Goal: Transaction & Acquisition: Download file/media

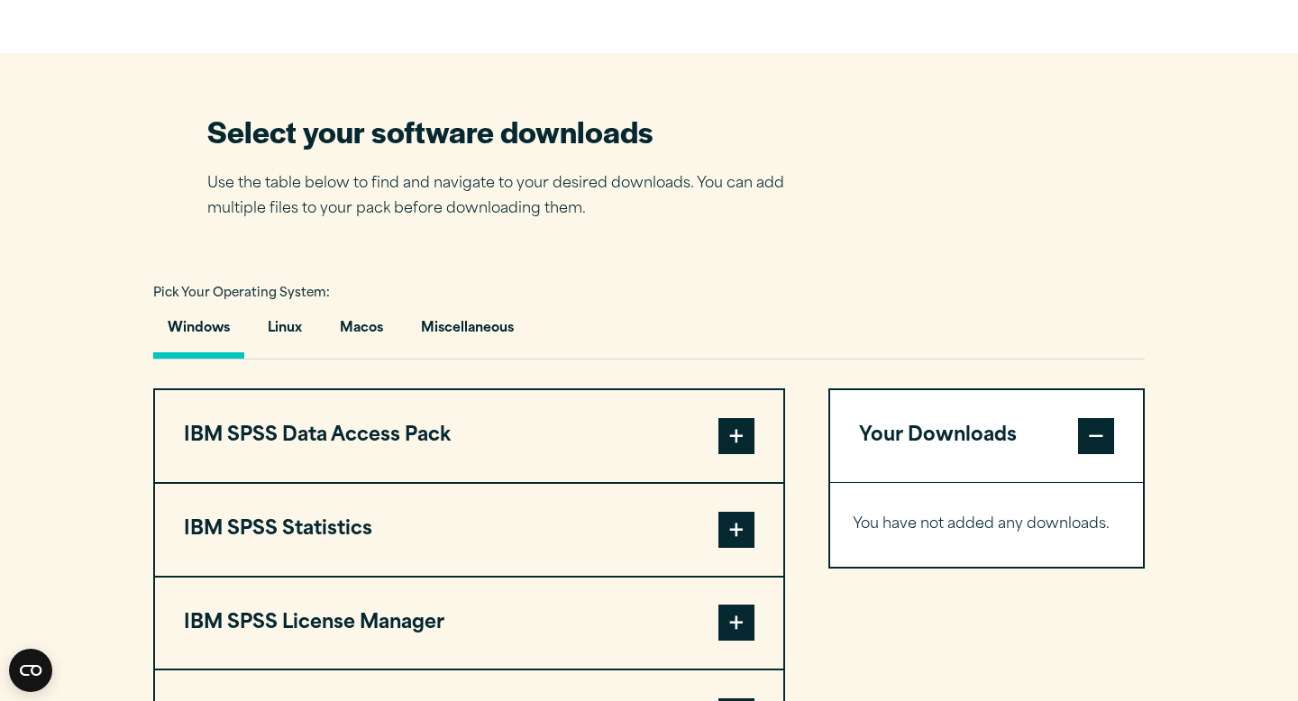
scroll to position [1076, 0]
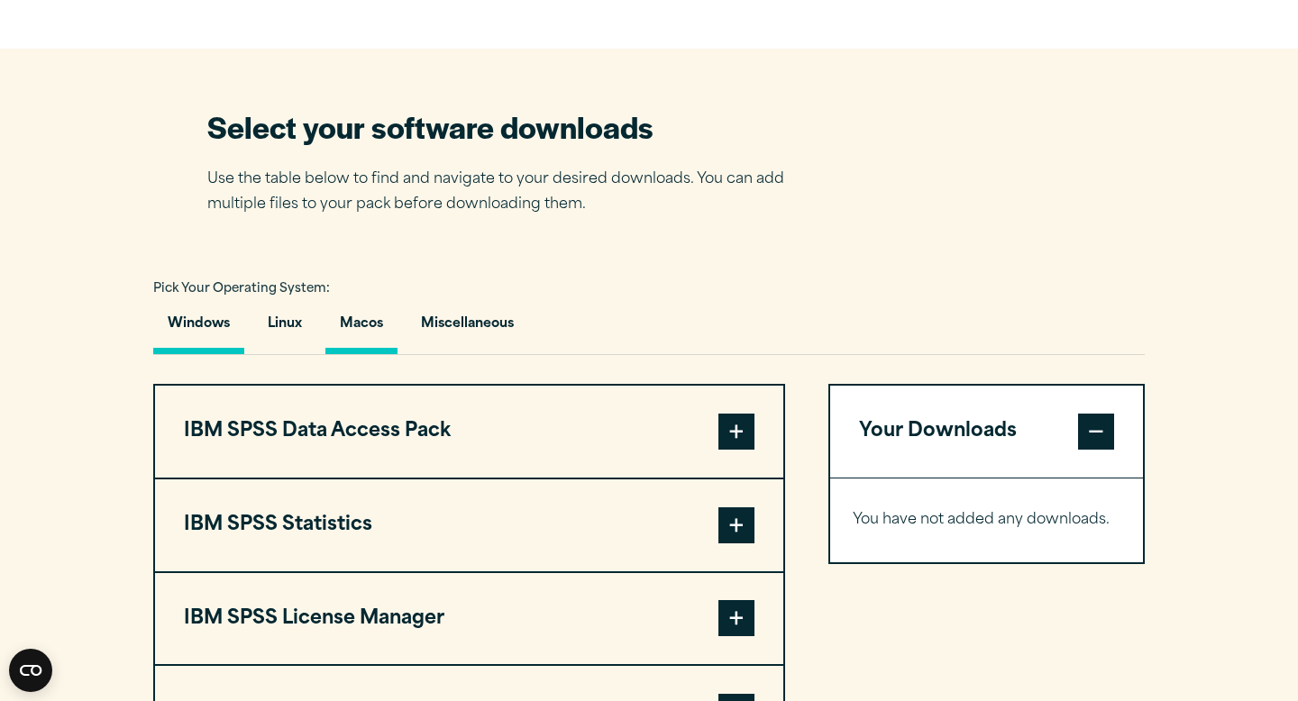
click at [375, 327] on button "Macos" at bounding box center [361, 328] width 72 height 51
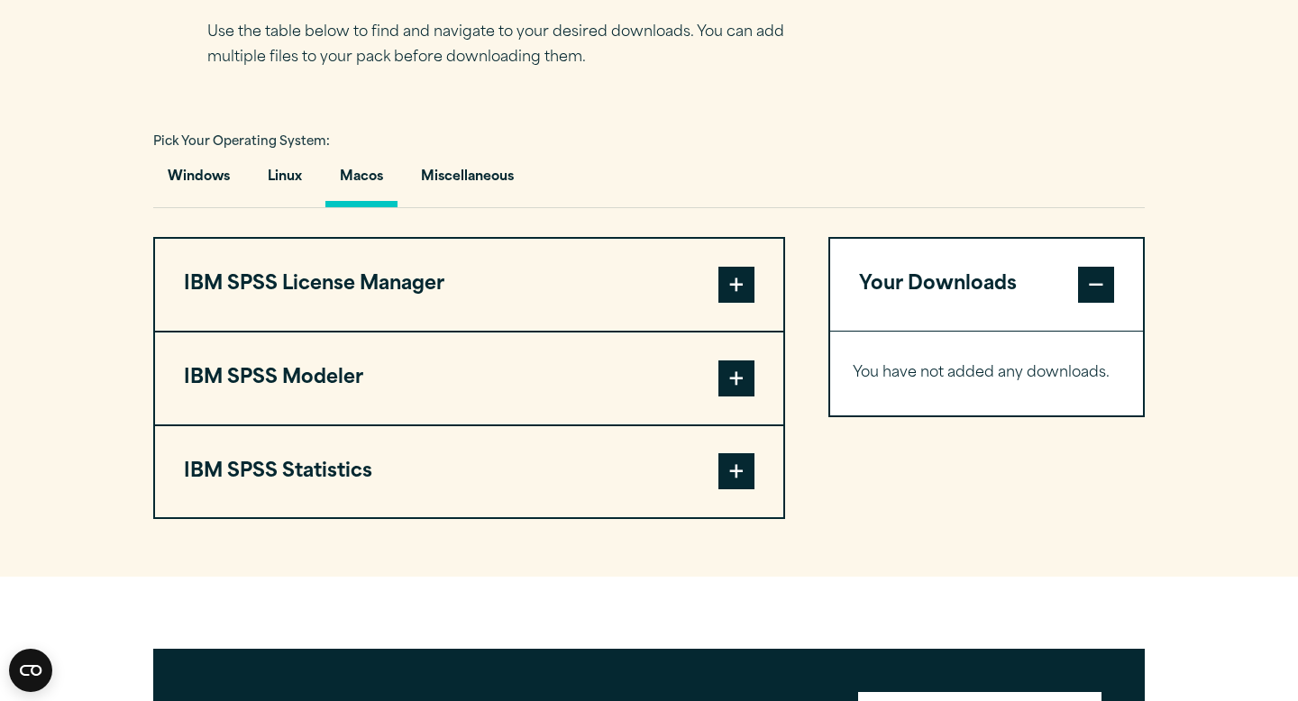
scroll to position [1227, 0]
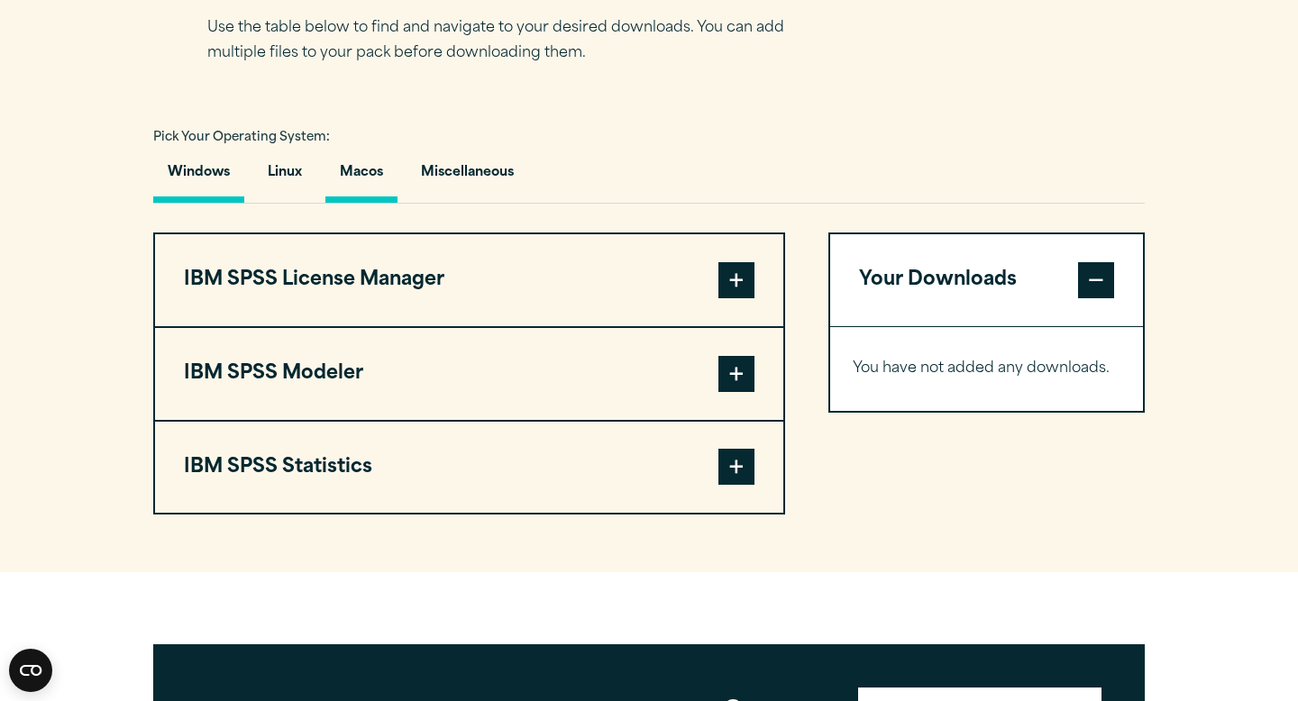
click at [206, 186] on button "Windows" at bounding box center [198, 176] width 91 height 51
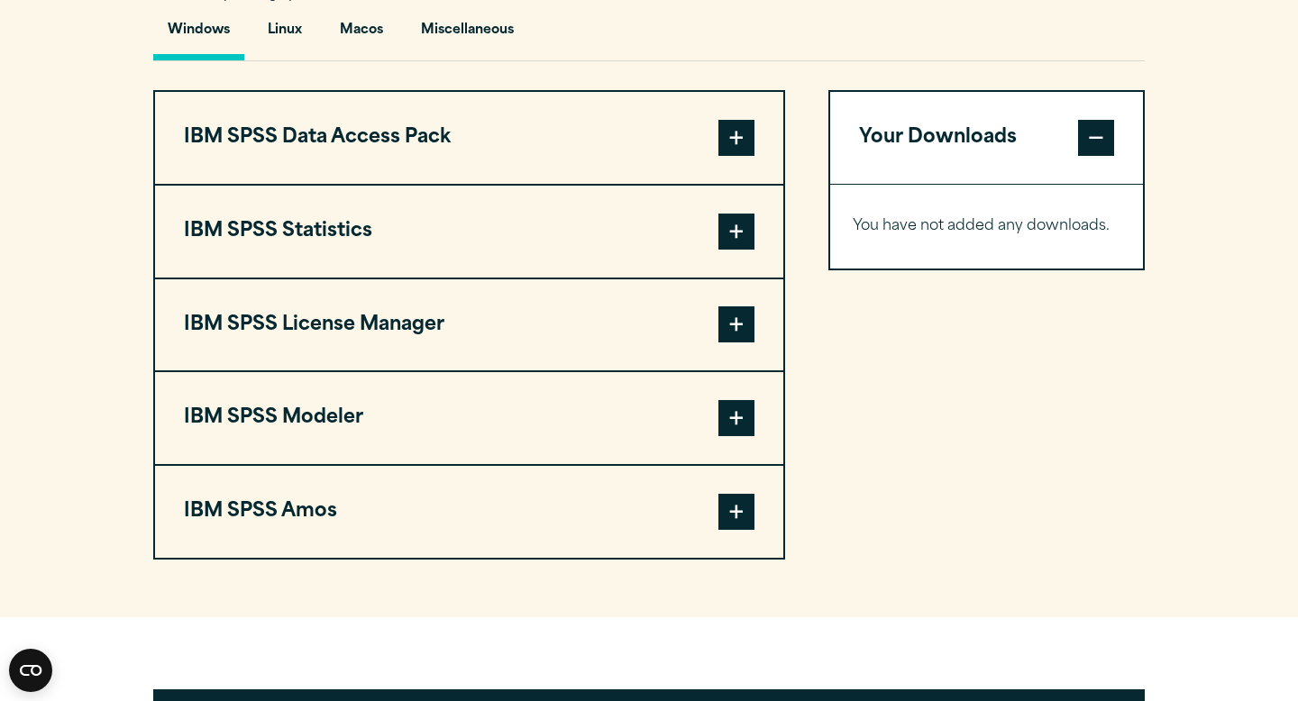
scroll to position [1372, 0]
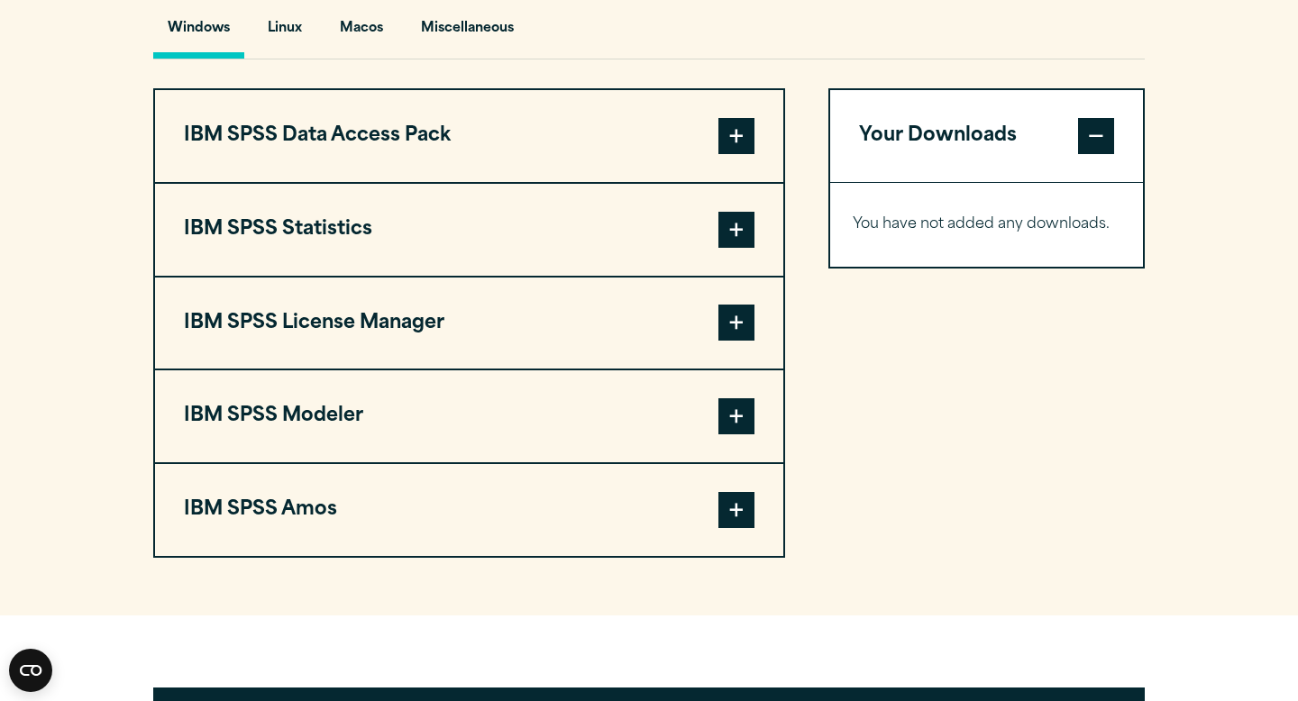
click at [288, 243] on button "IBM SPSS Statistics" at bounding box center [469, 230] width 628 height 92
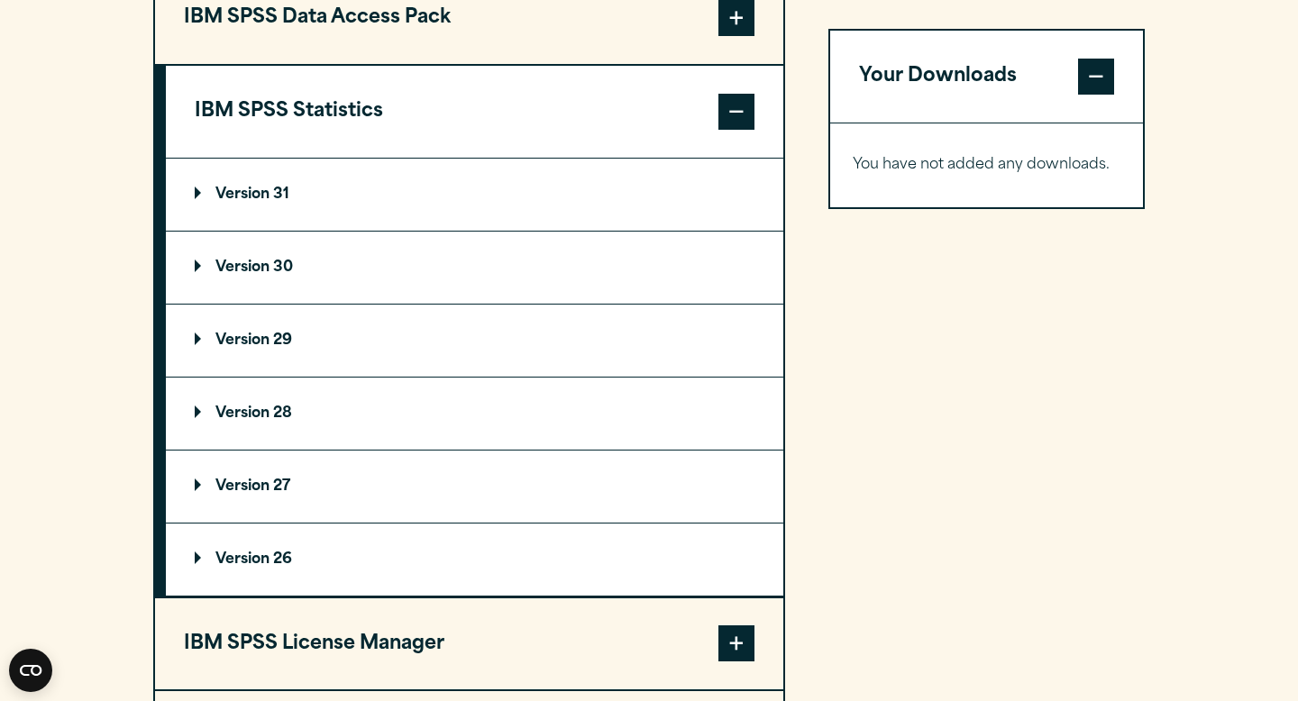
scroll to position [1494, 0]
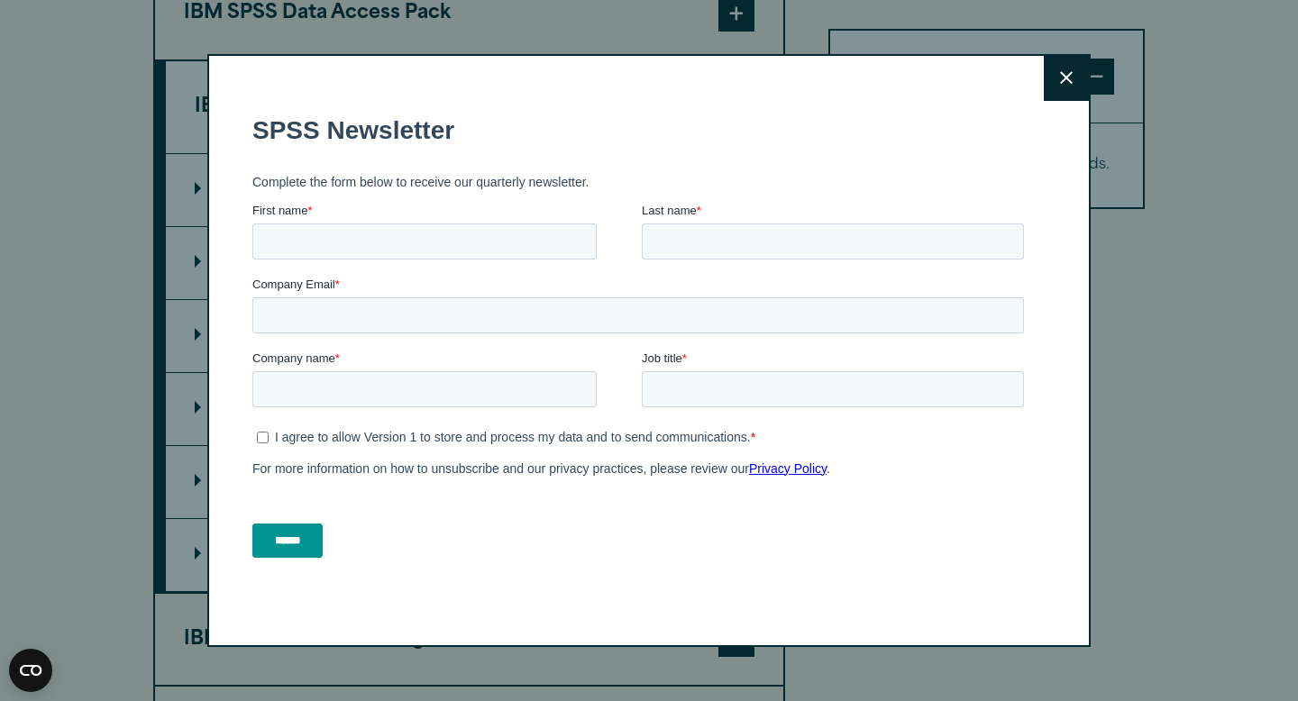
click at [1061, 67] on button "Close" at bounding box center [1066, 78] width 45 height 45
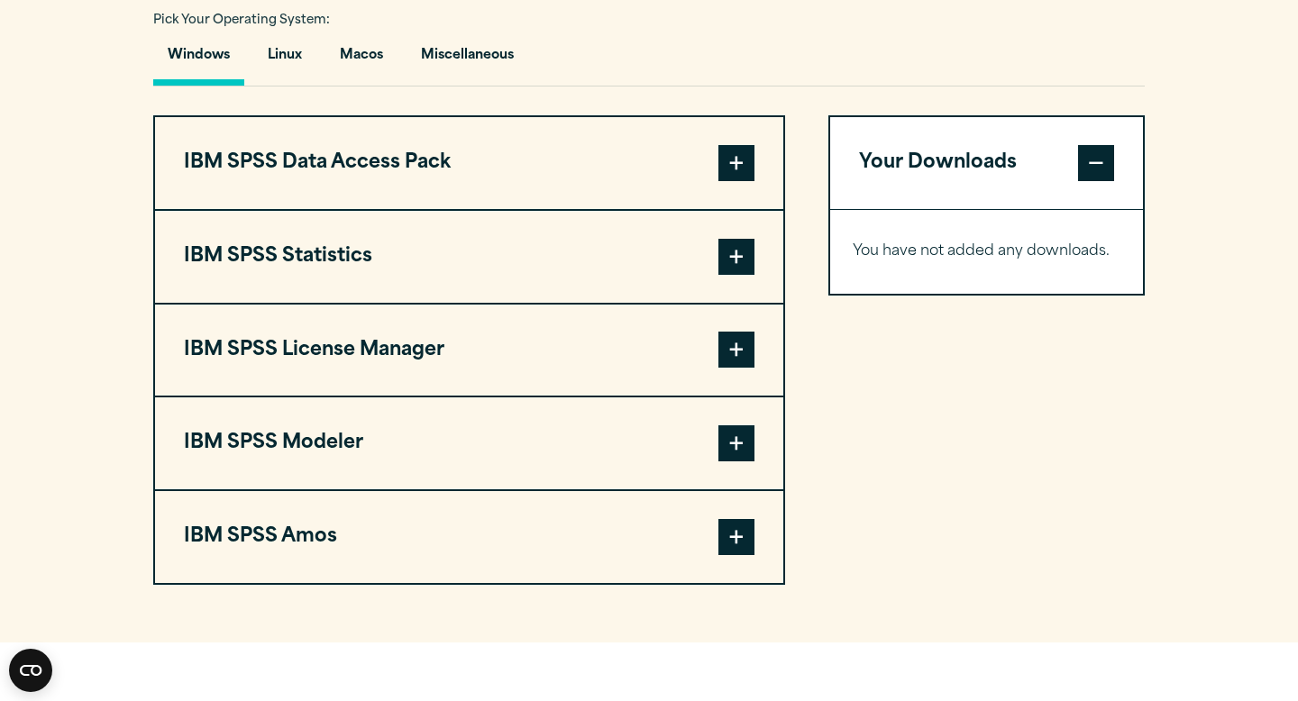
scroll to position [1346, 0]
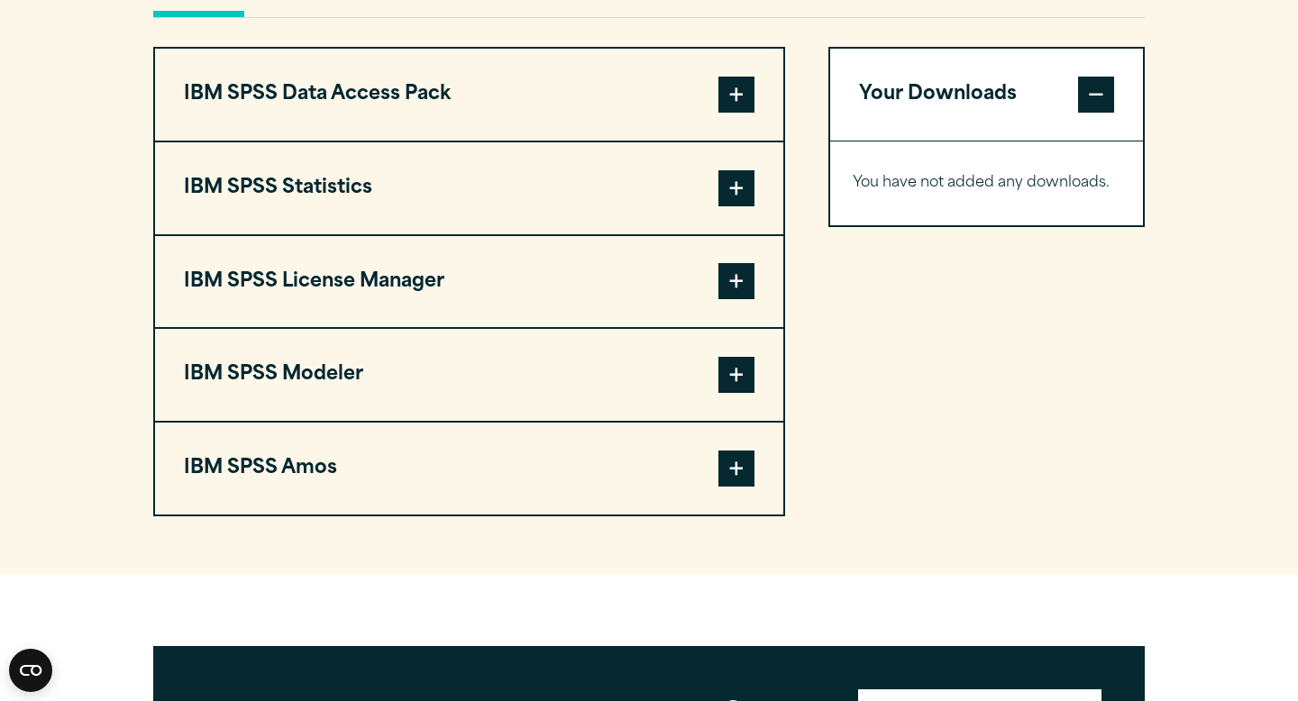
scroll to position [1433, 0]
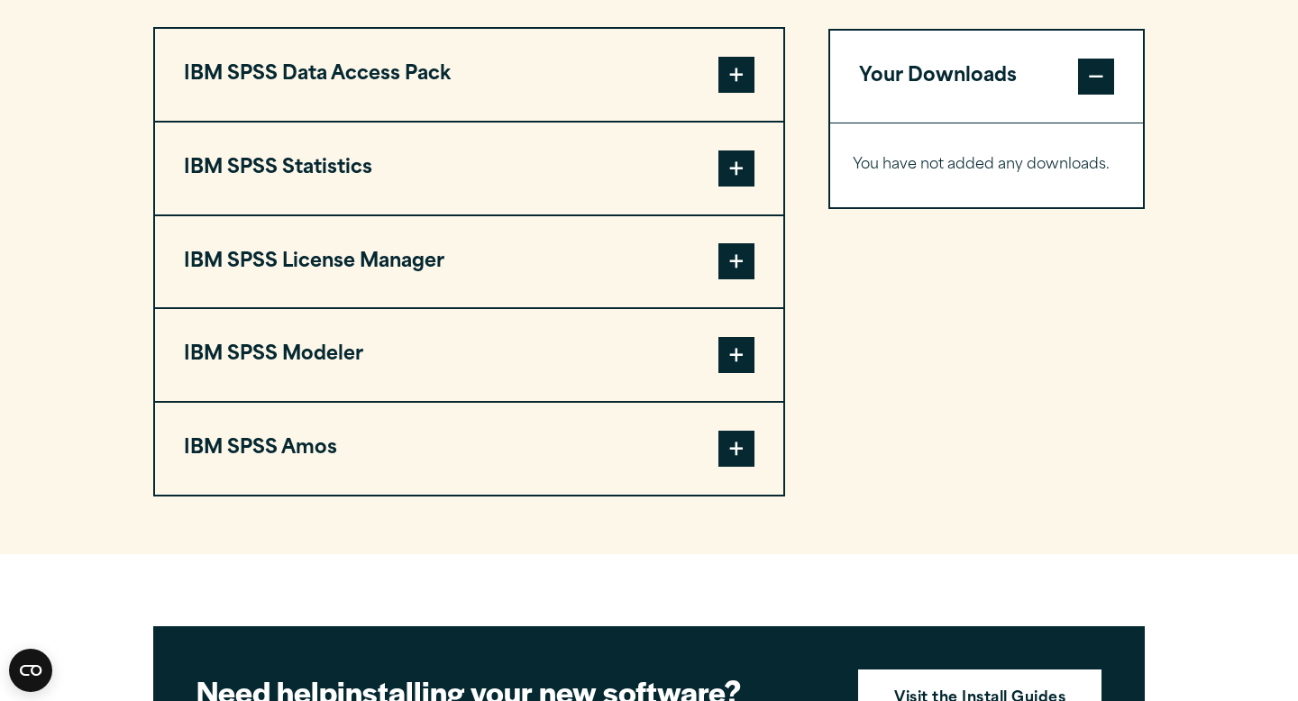
click at [596, 156] on button "IBM SPSS Statistics" at bounding box center [469, 169] width 628 height 92
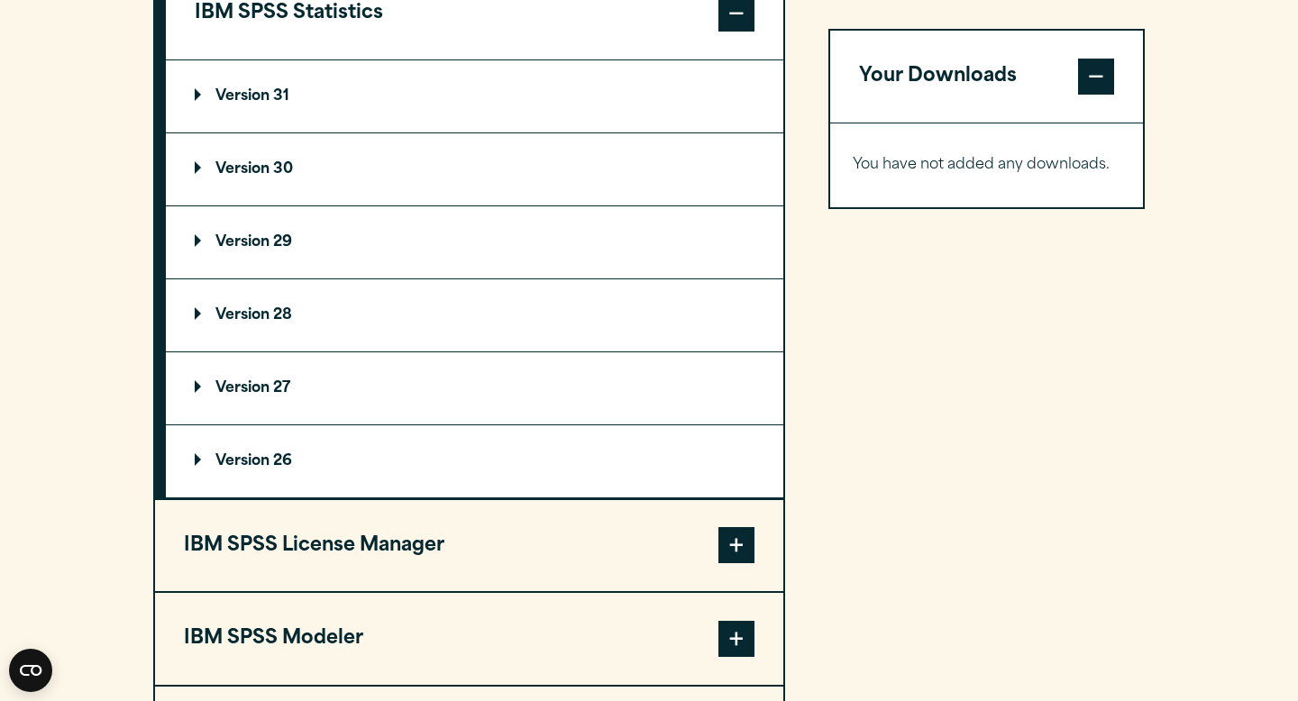
scroll to position [1511, 0]
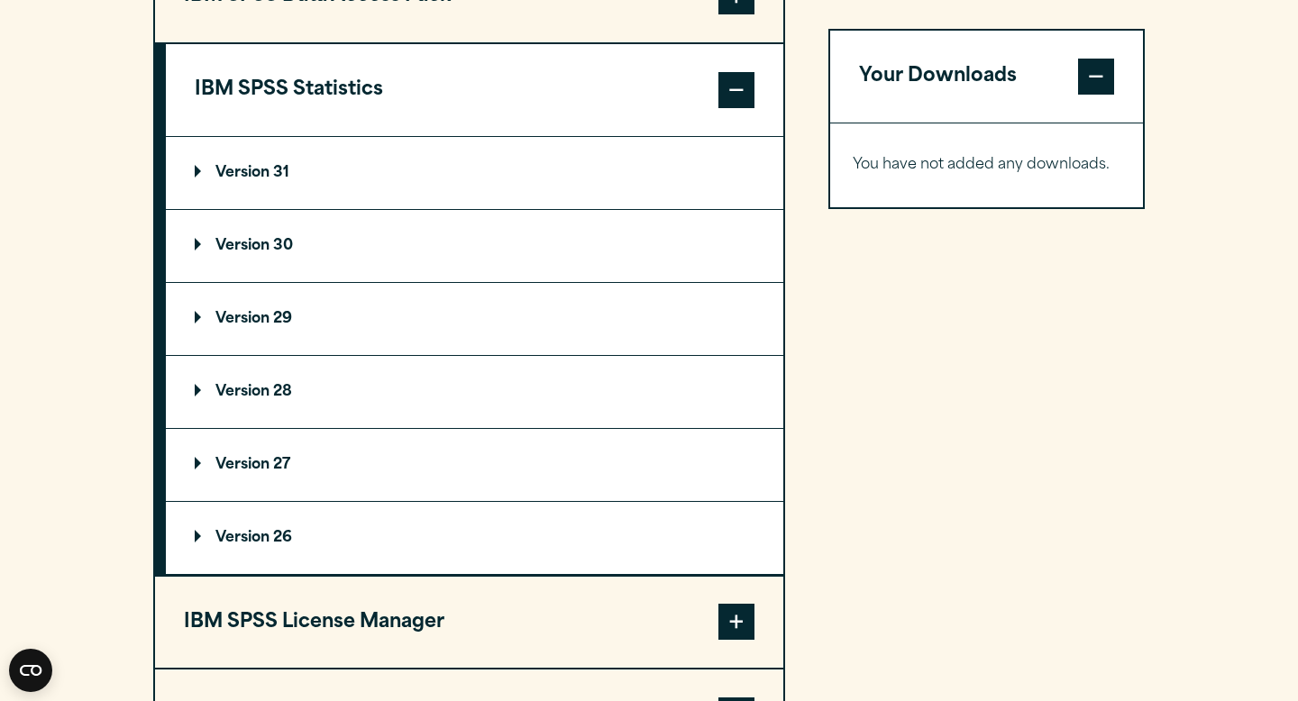
click at [344, 333] on summary "Version 29" at bounding box center [474, 319] width 617 height 72
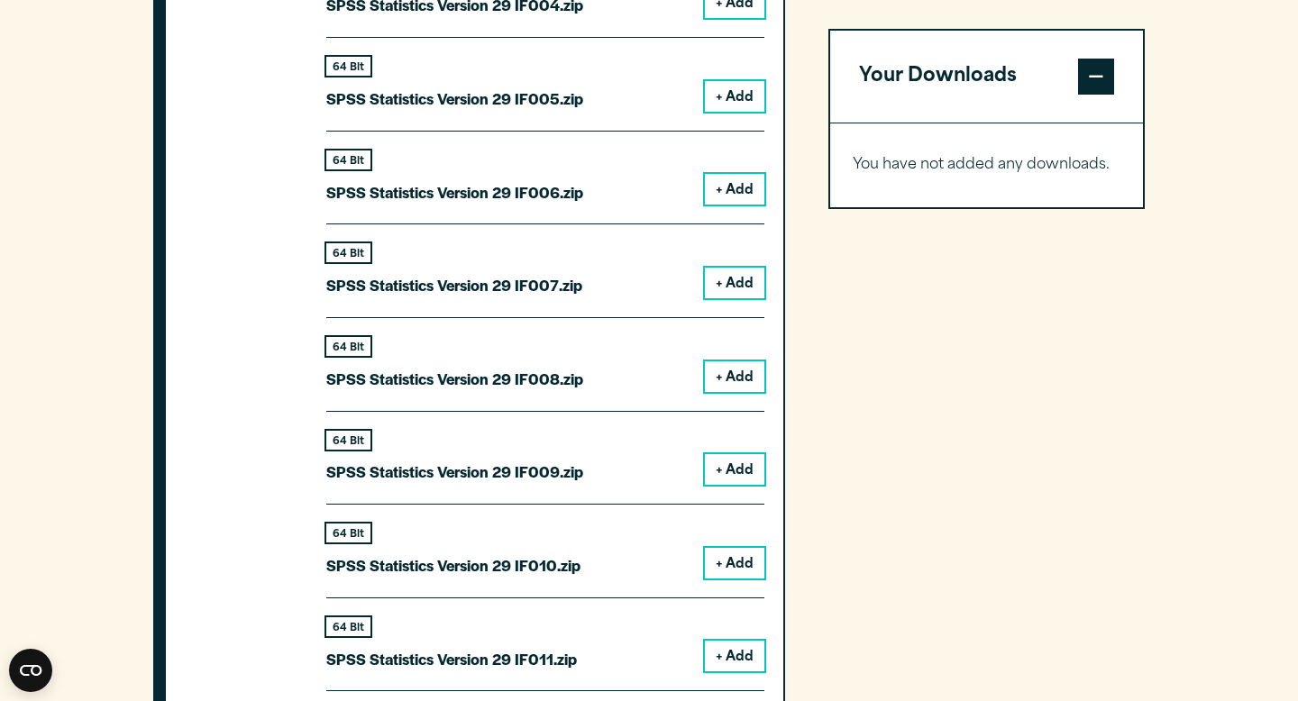
scroll to position [2527, 0]
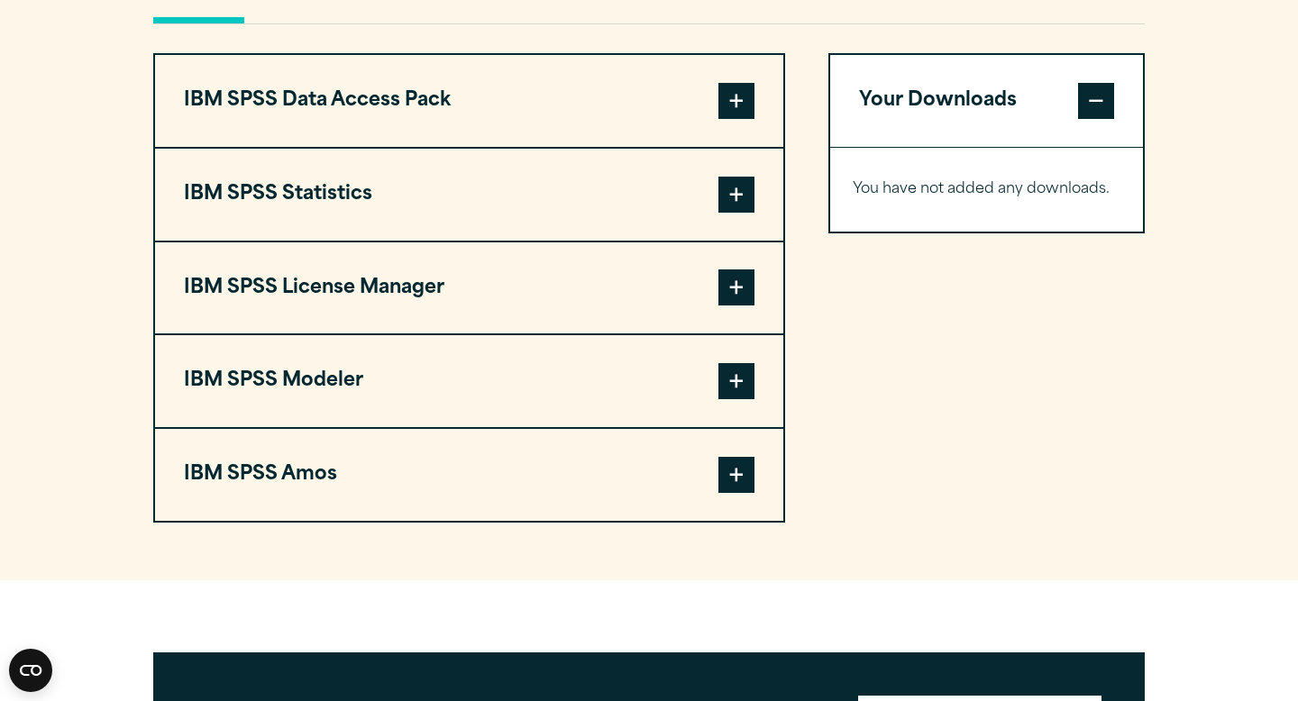
scroll to position [1417, 0]
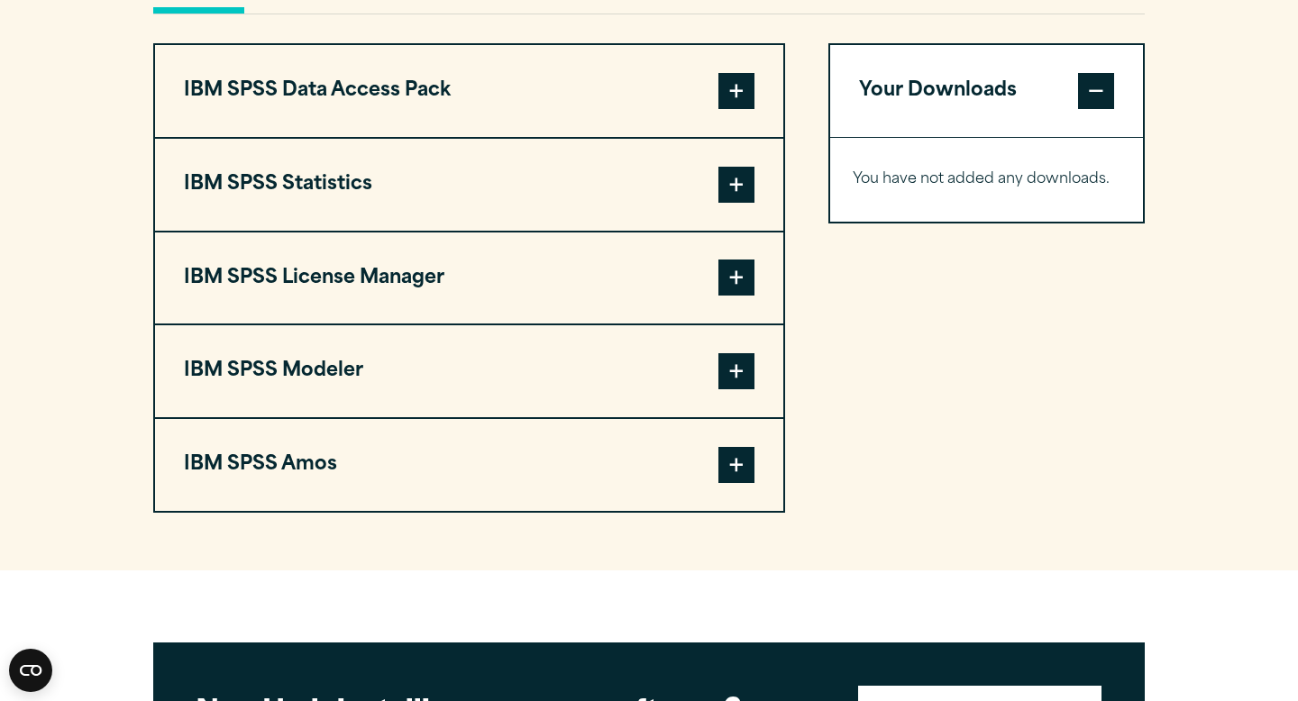
click at [432, 130] on button "IBM SPSS Data Access Pack" at bounding box center [469, 91] width 628 height 92
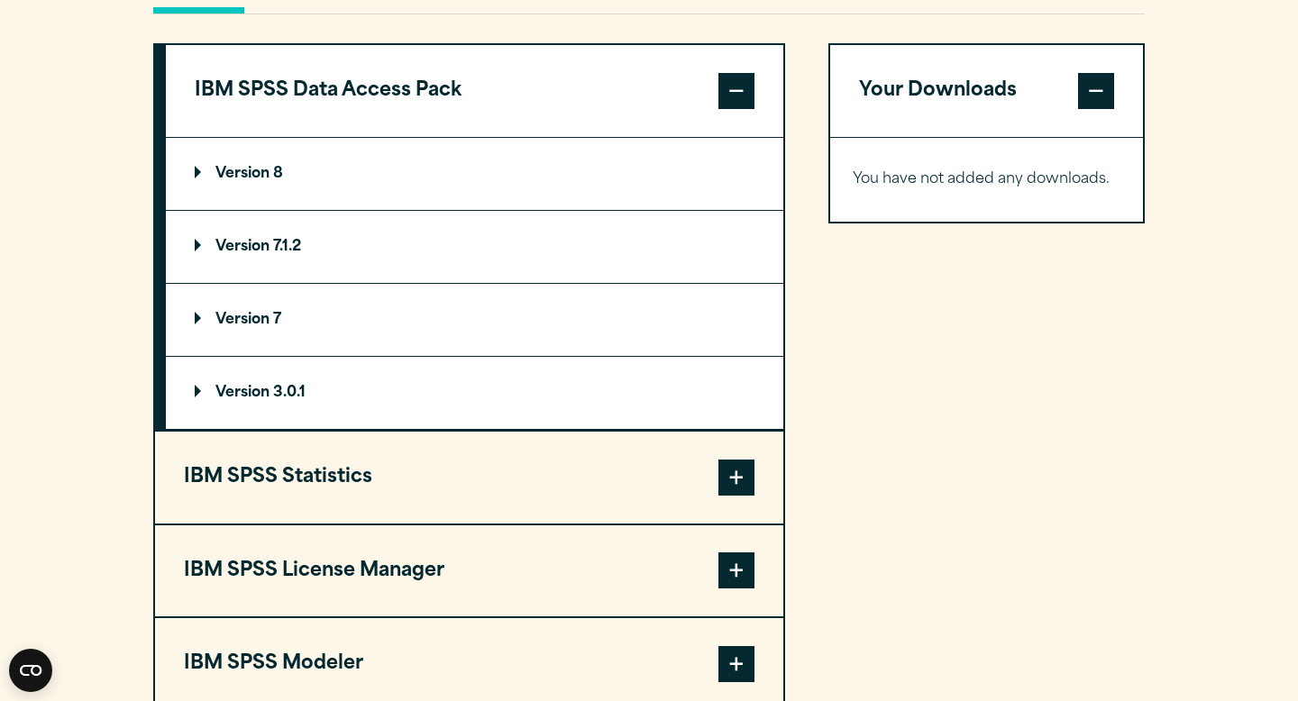
click at [420, 508] on button "IBM SPSS Statistics" at bounding box center [469, 478] width 628 height 92
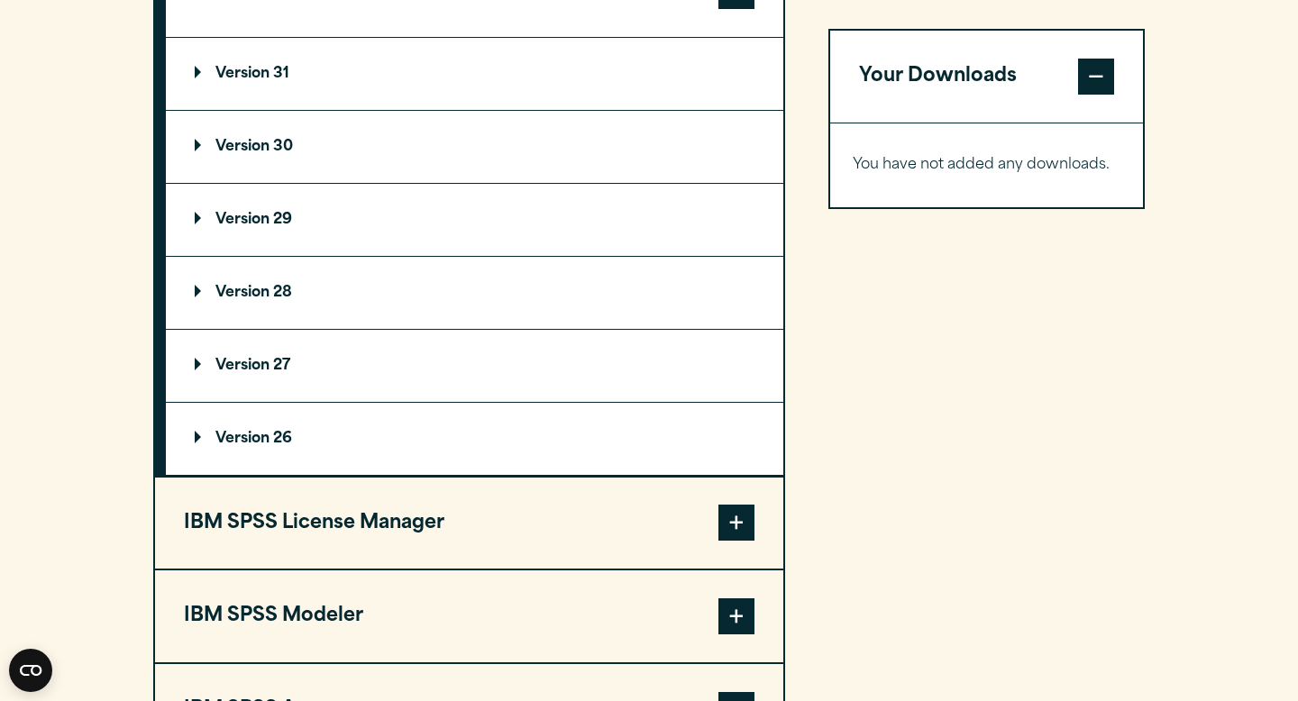
scroll to position [1692, 0]
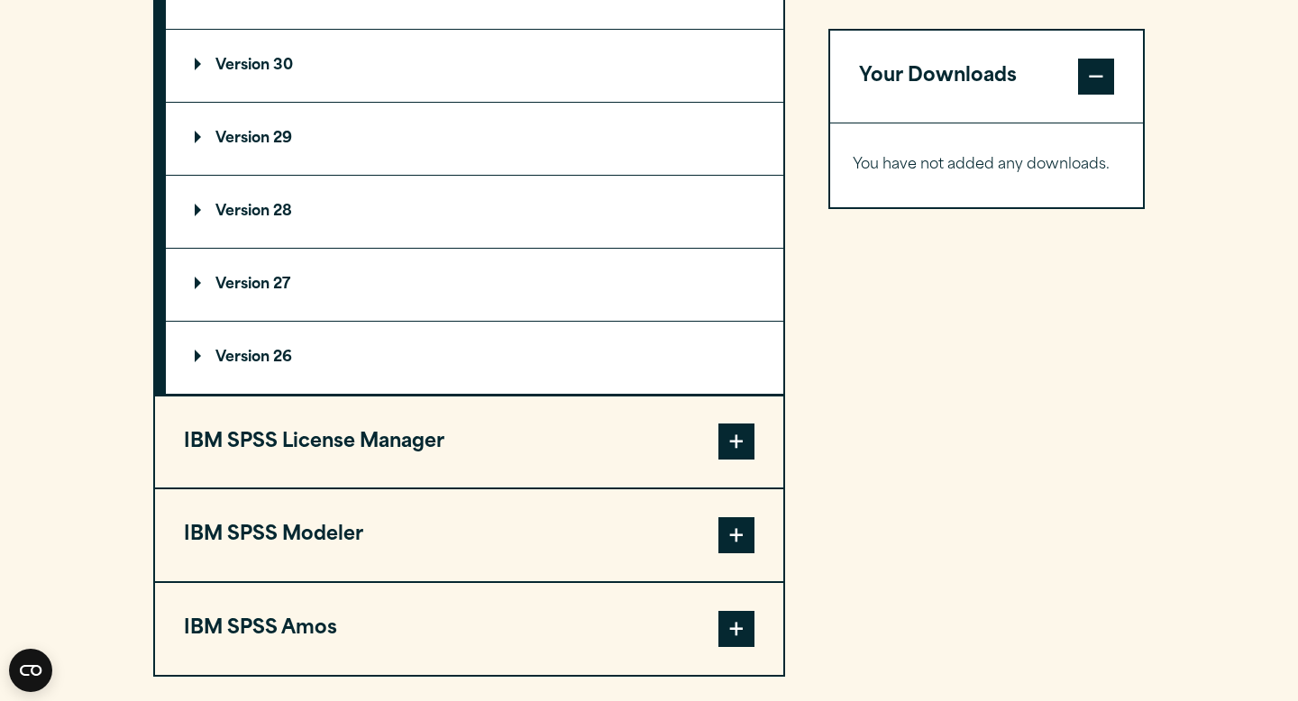
click at [356, 435] on button "IBM SPSS License Manager" at bounding box center [469, 443] width 628 height 92
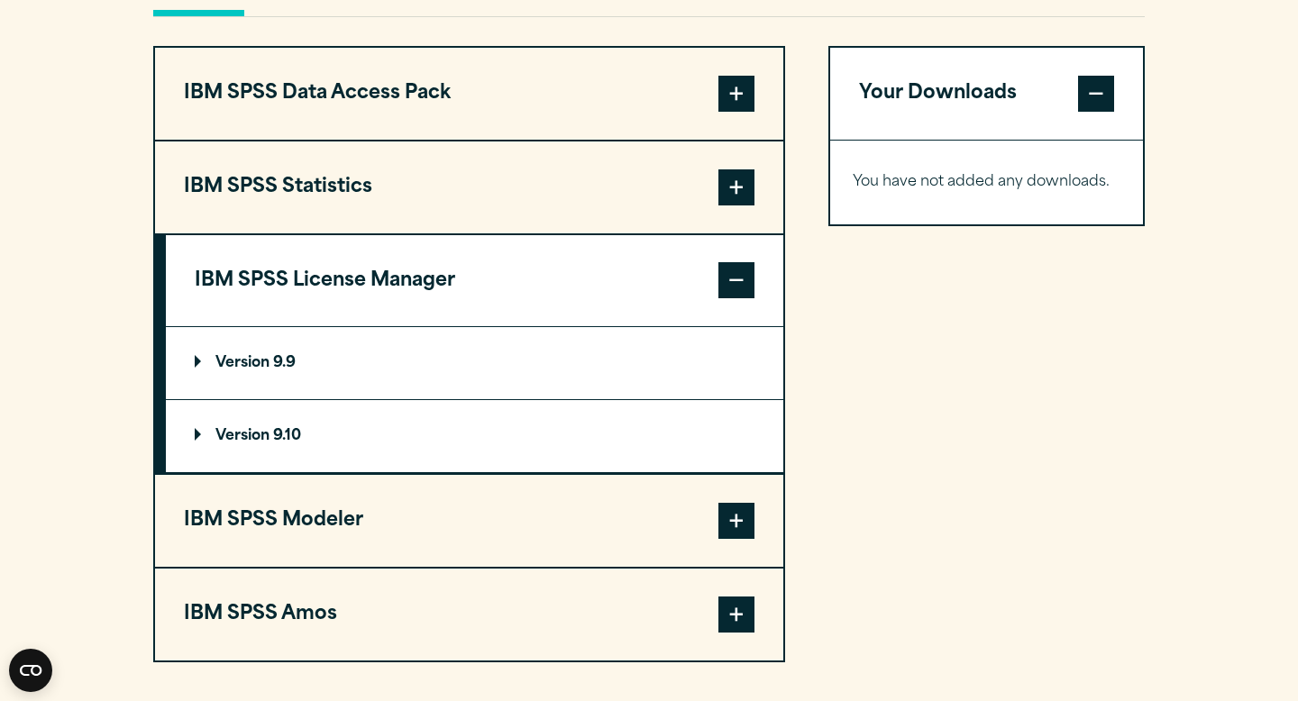
click at [331, 556] on button "IBM SPSS Modeler" at bounding box center [469, 521] width 628 height 92
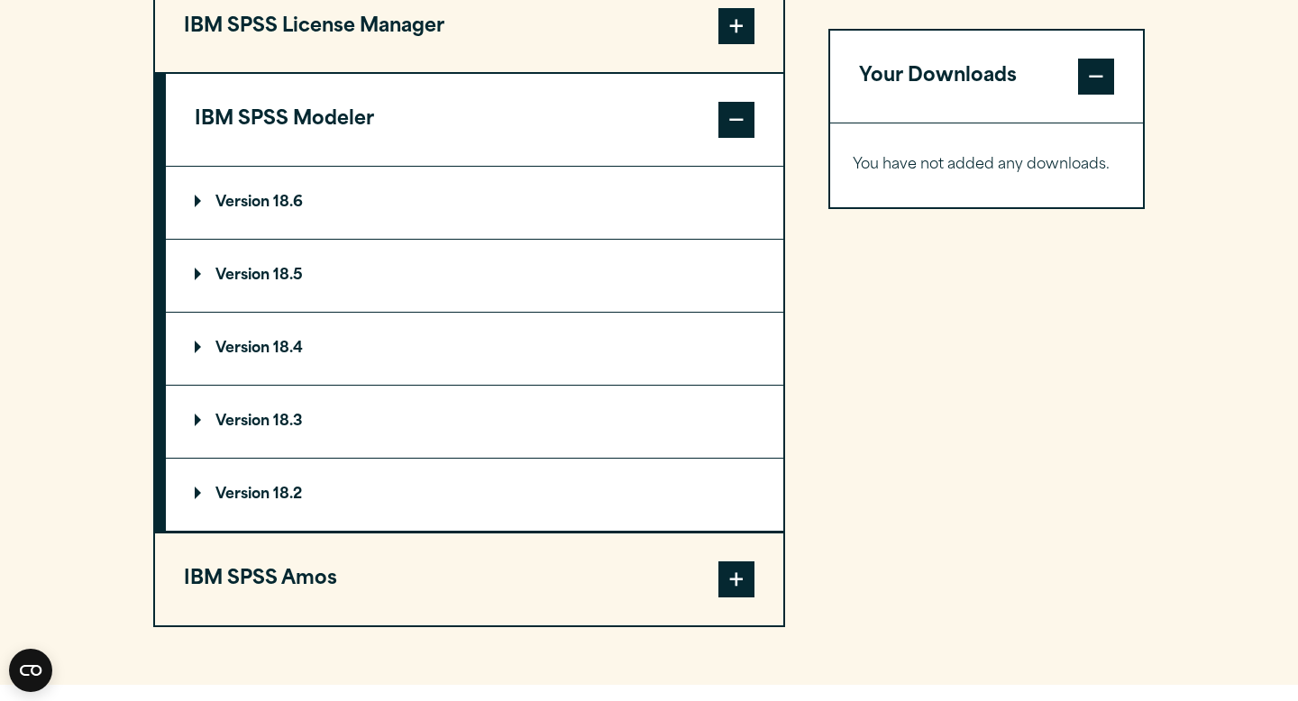
scroll to position [1881, 0]
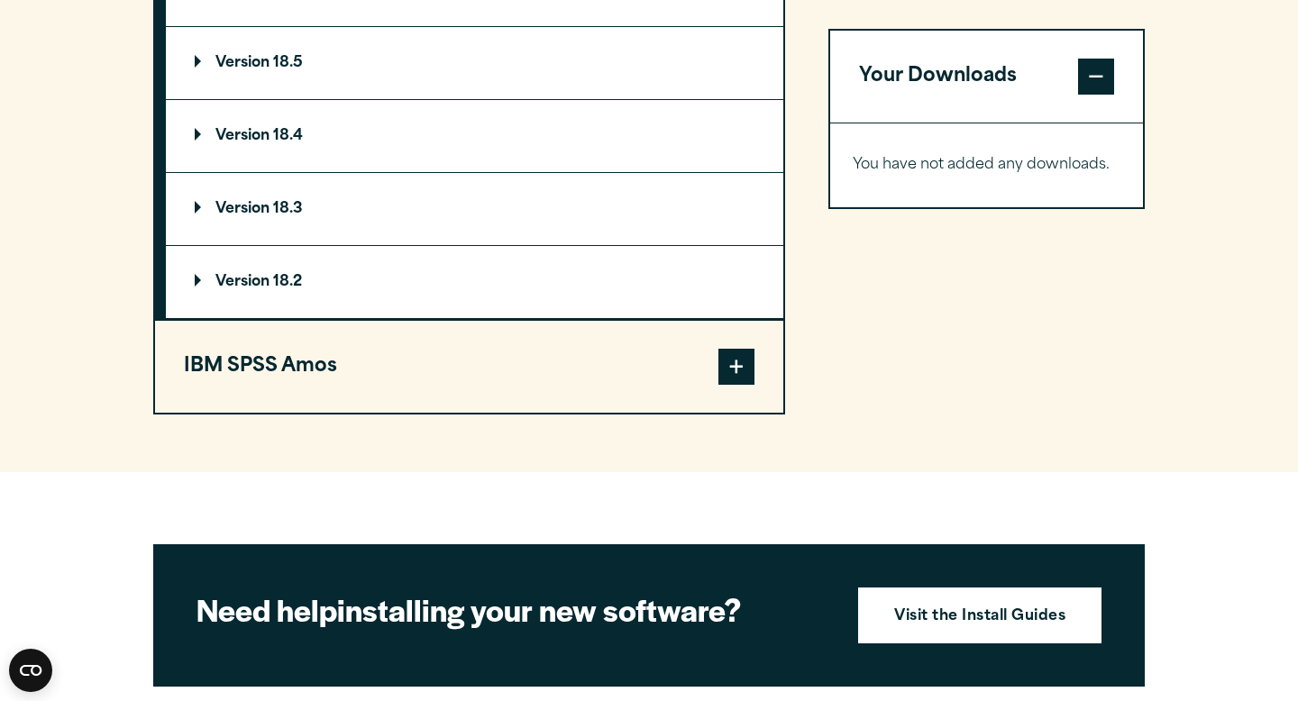
click at [338, 408] on button "IBM SPSS Amos" at bounding box center [469, 367] width 628 height 92
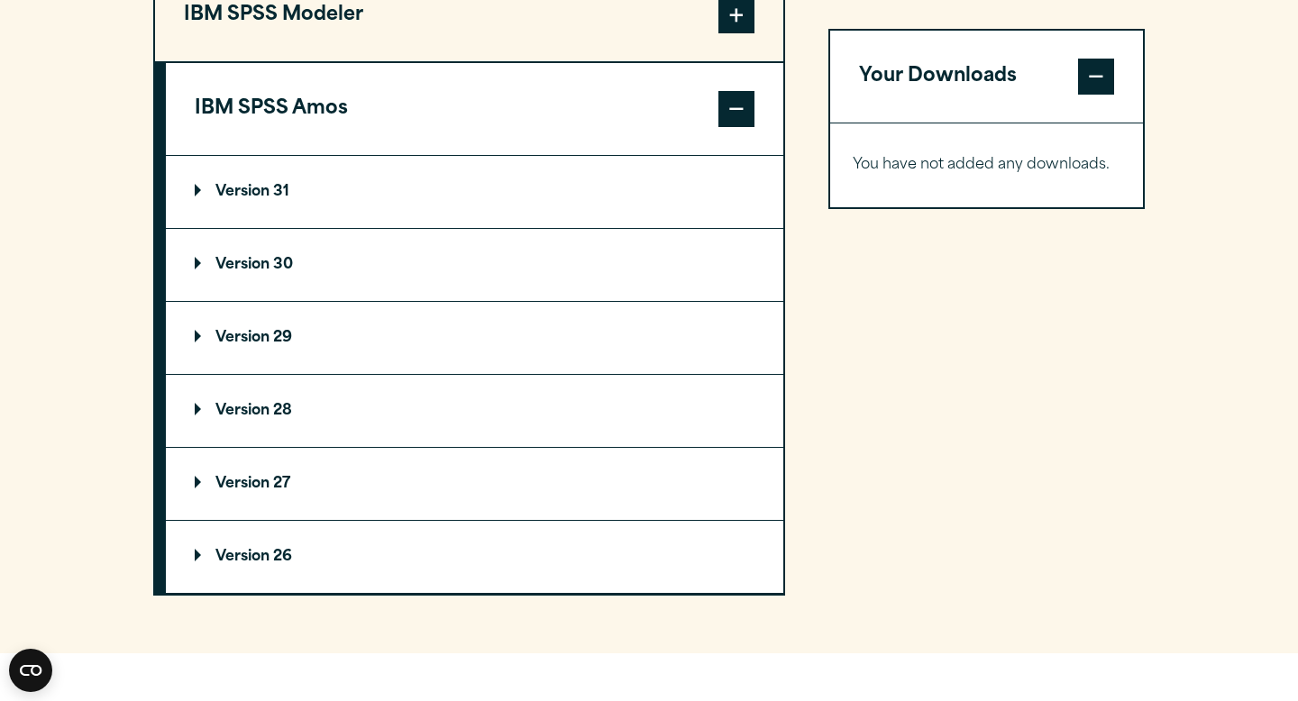
scroll to position [1758, 0]
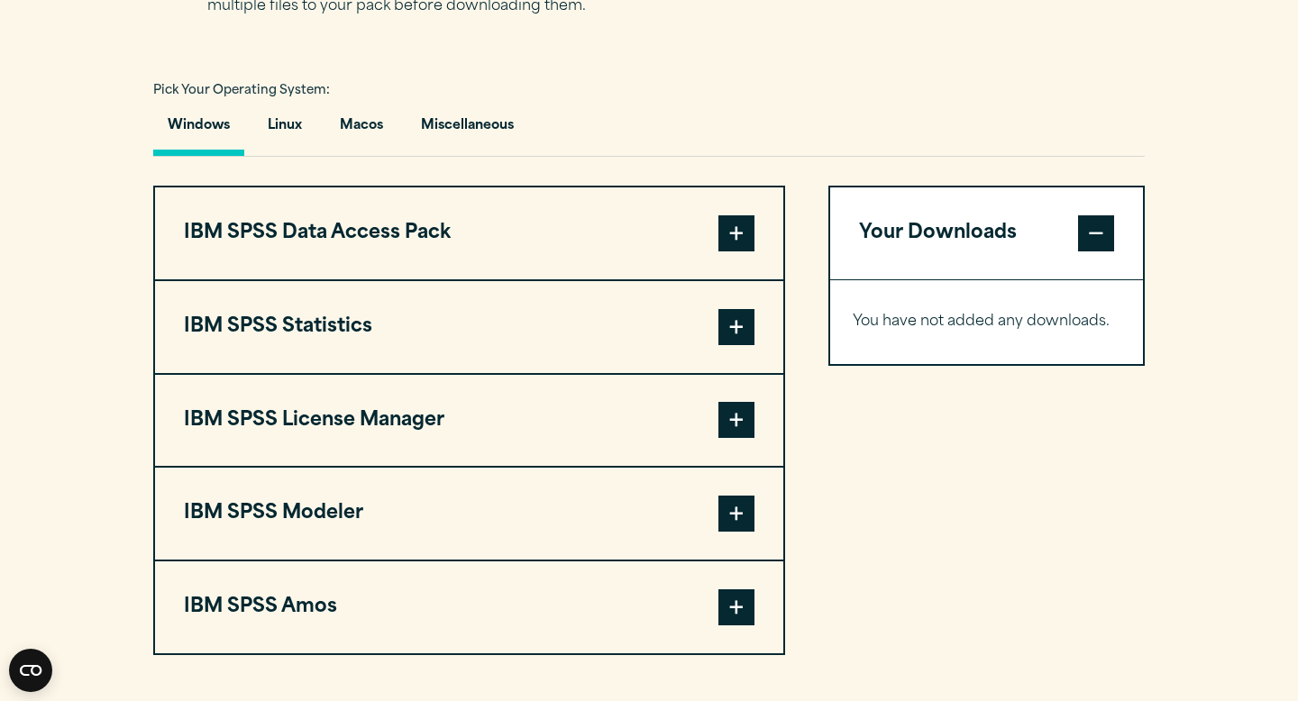
scroll to position [1275, 0]
click at [362, 129] on button "Macos" at bounding box center [361, 129] width 72 height 51
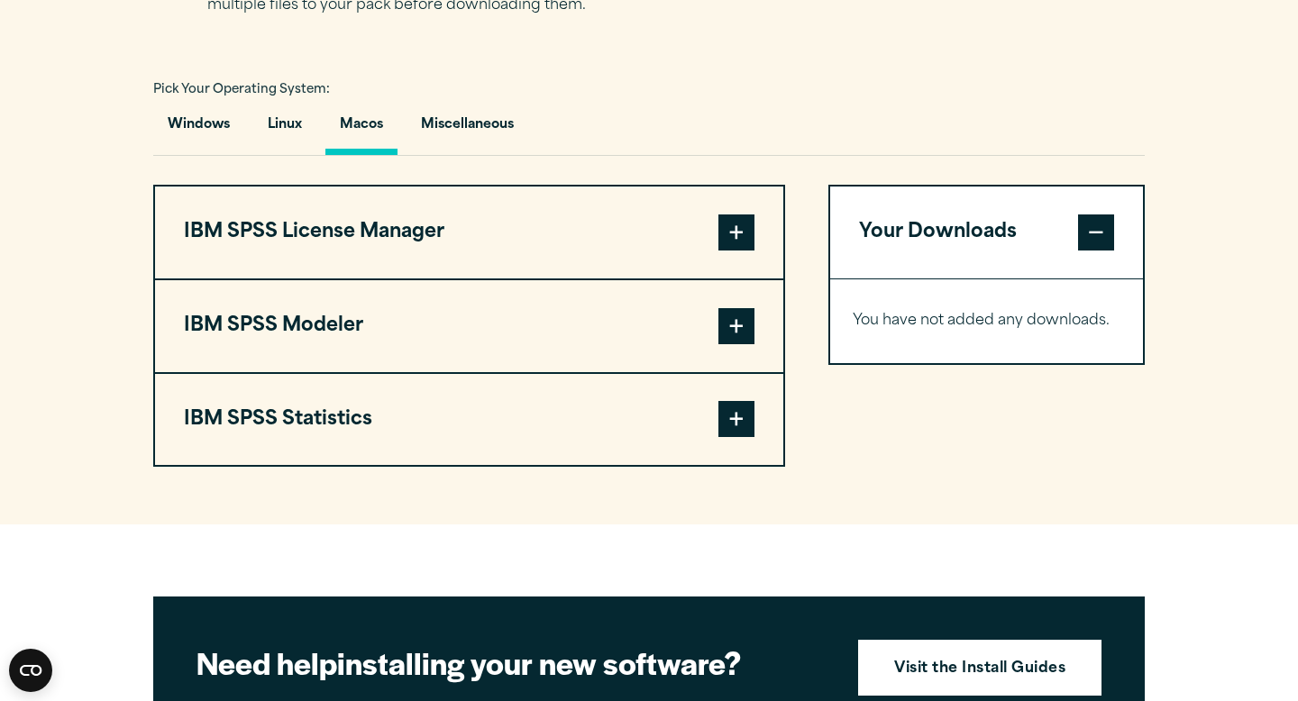
click at [343, 351] on button "IBM SPSS Modeler" at bounding box center [469, 326] width 628 height 92
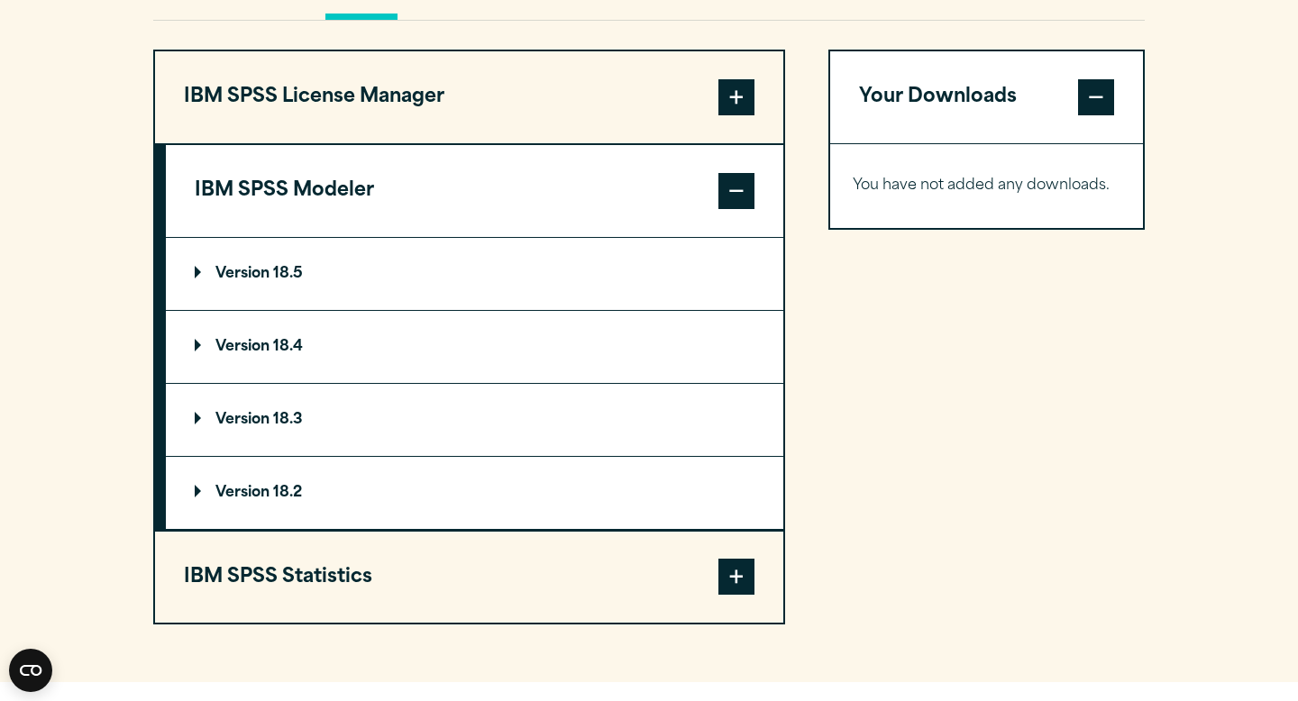
scroll to position [1411, 0]
click at [324, 575] on button "IBM SPSS Statistics" at bounding box center [469, 577] width 628 height 92
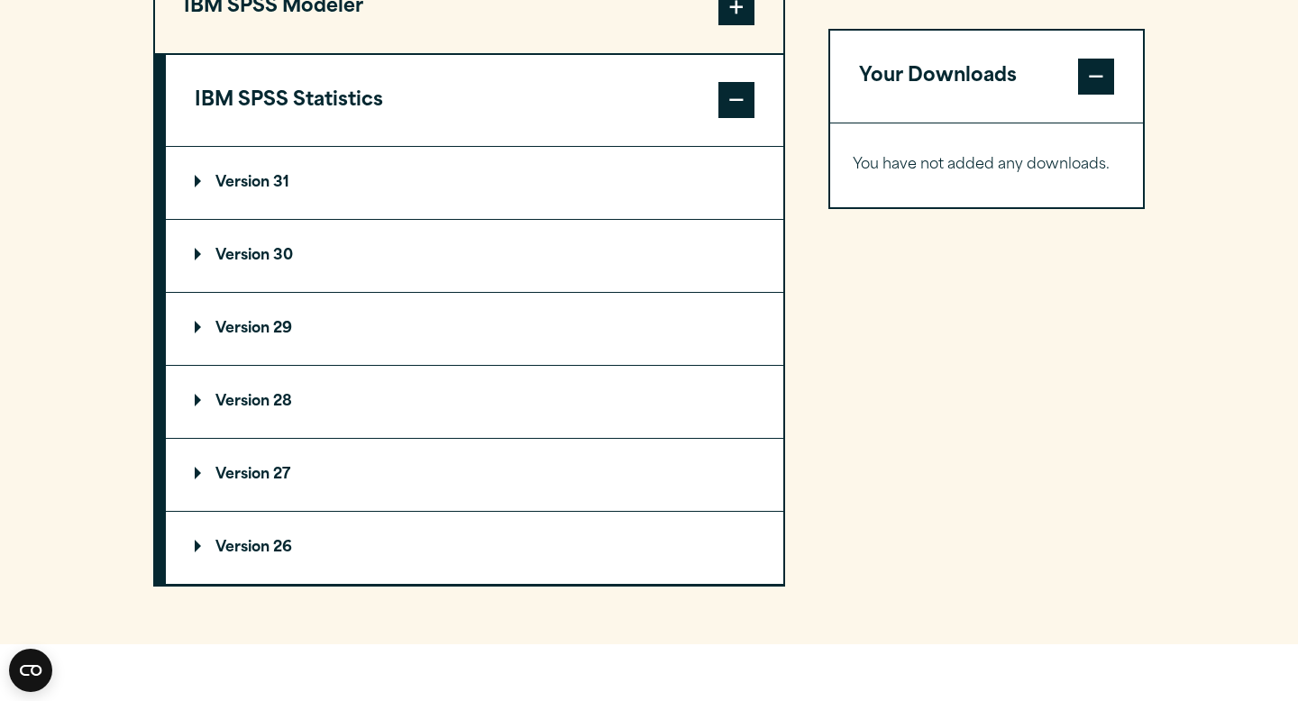
scroll to position [1596, 0]
click at [218, 334] on p "Version 29" at bounding box center [243, 327] width 97 height 14
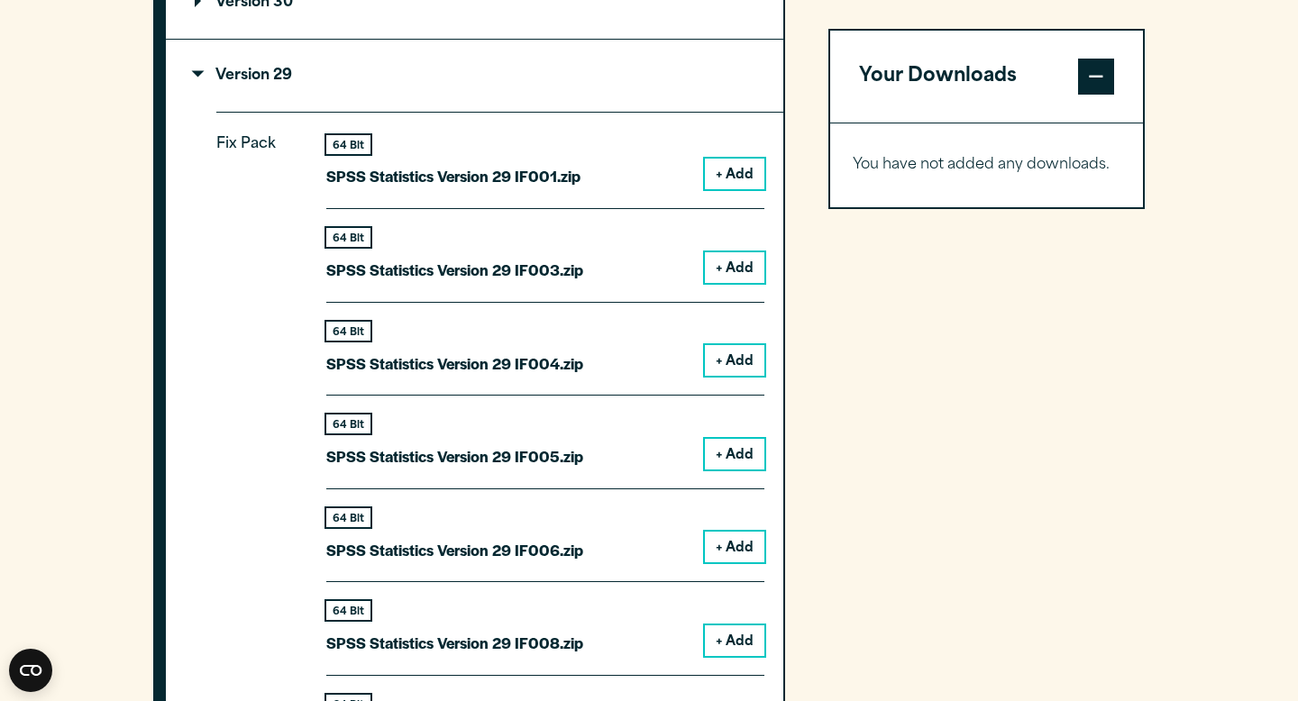
scroll to position [1843, 0]
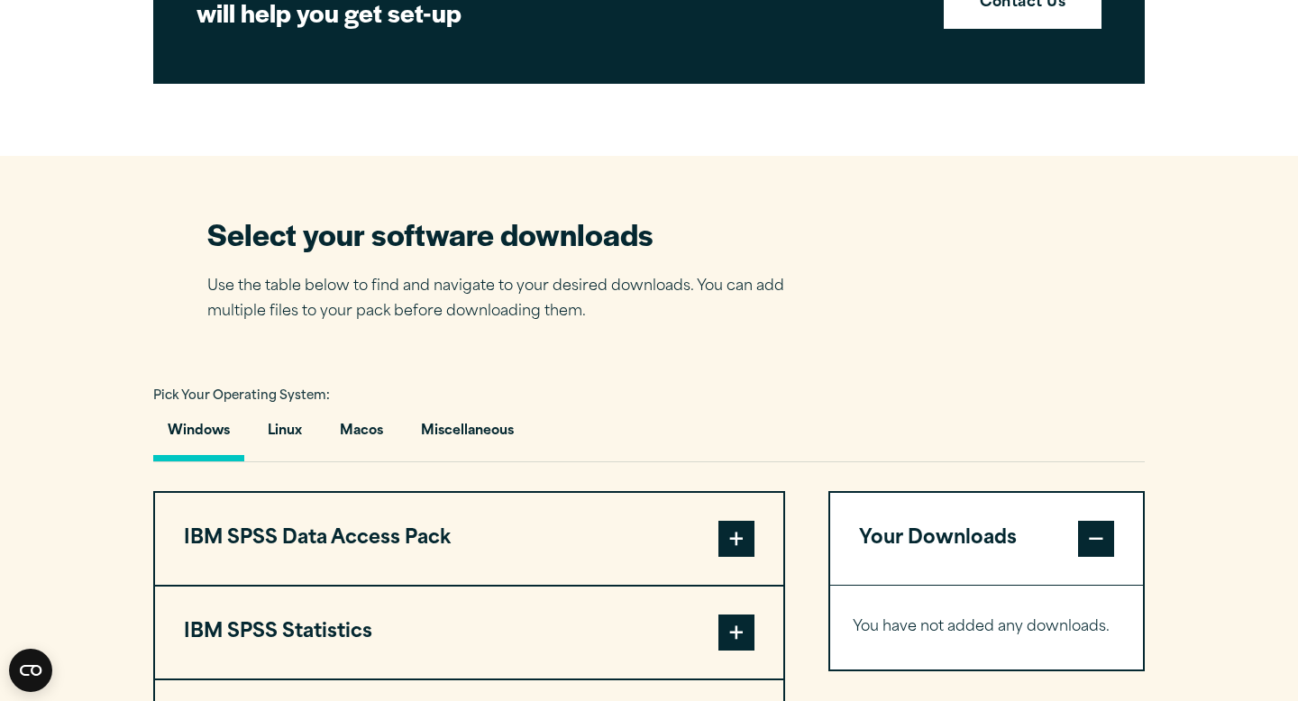
scroll to position [1168, 0]
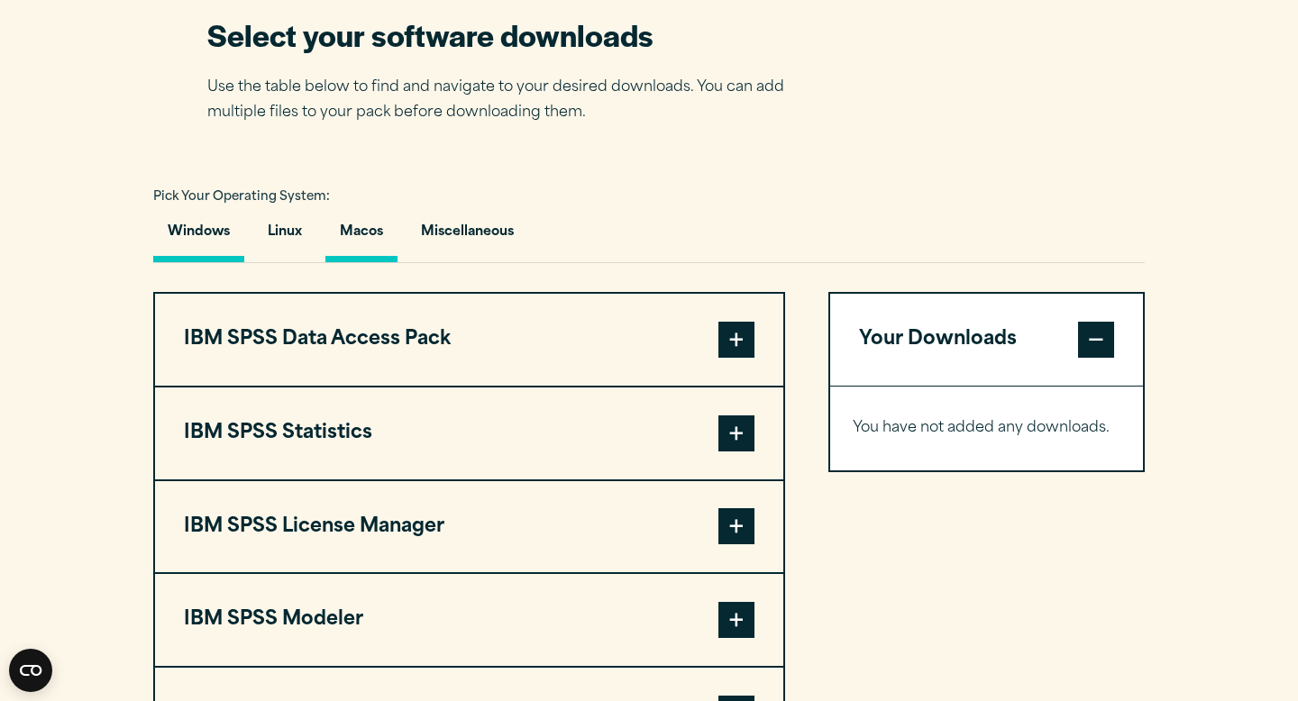
click at [371, 250] on button "Macos" at bounding box center [361, 236] width 72 height 51
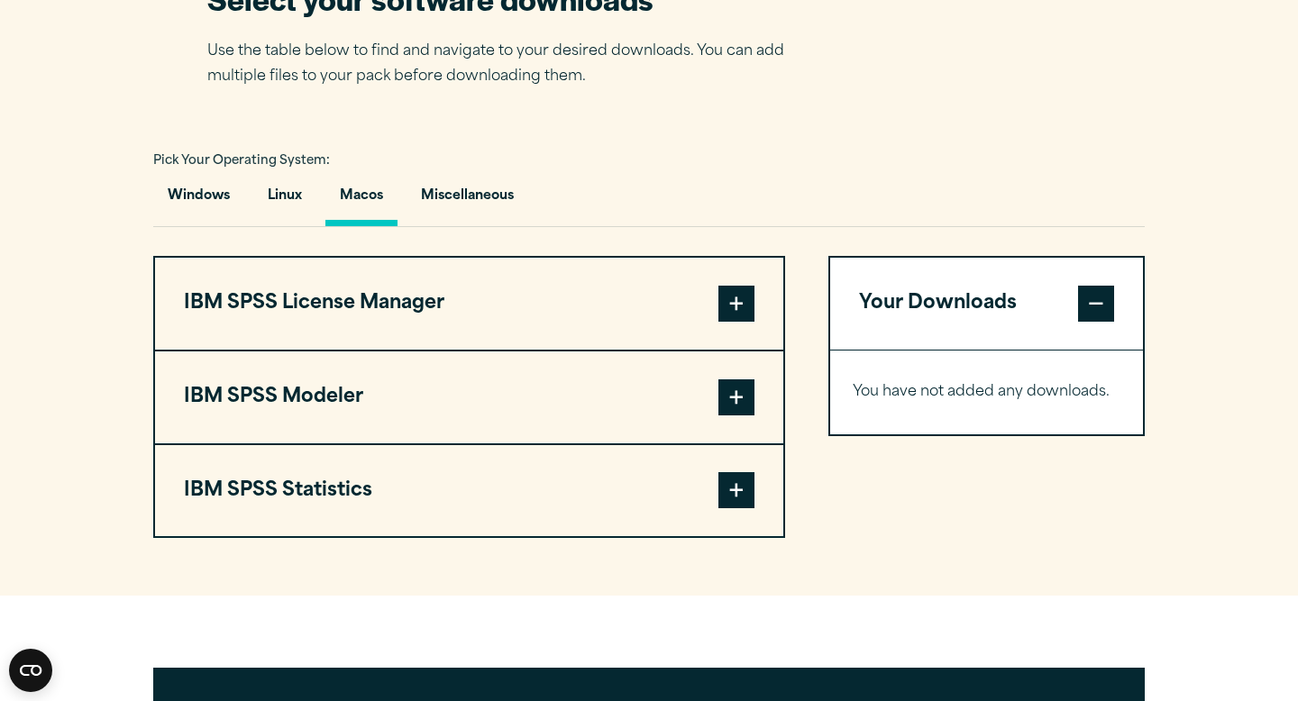
scroll to position [1218, 0]
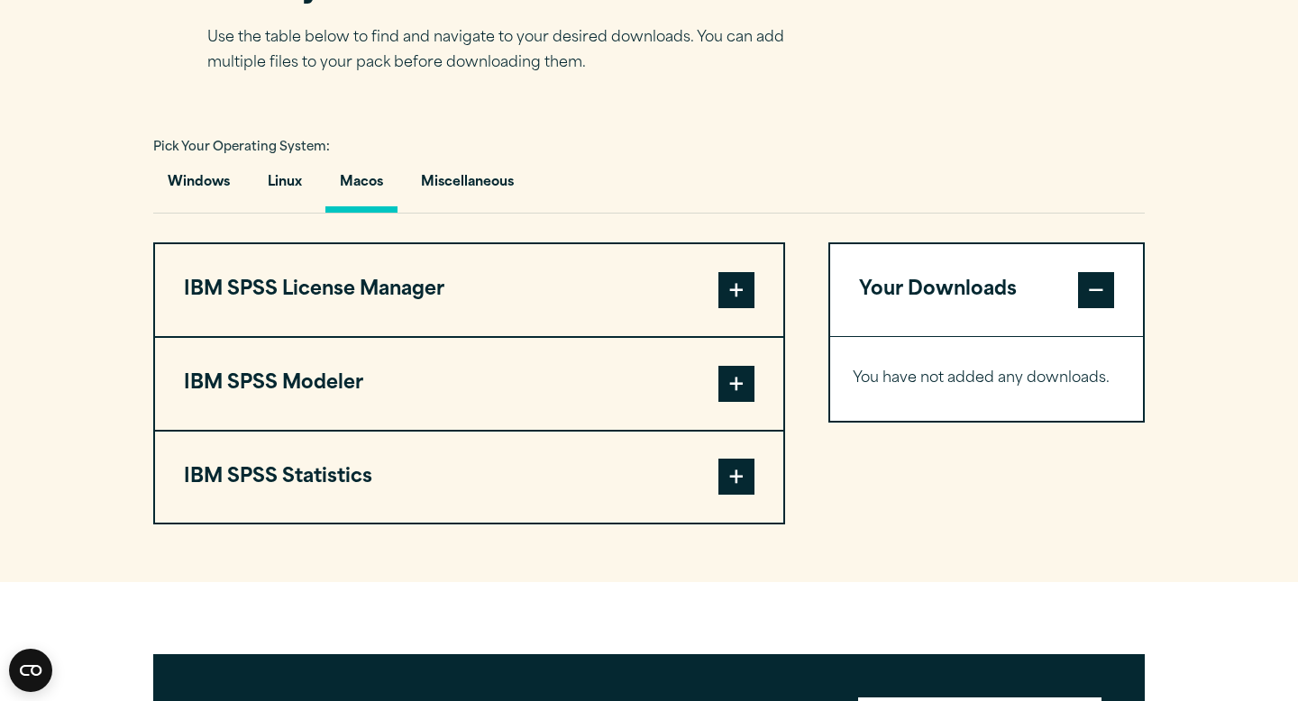
click at [534, 392] on button "IBM SPSS Modeler" at bounding box center [469, 384] width 628 height 92
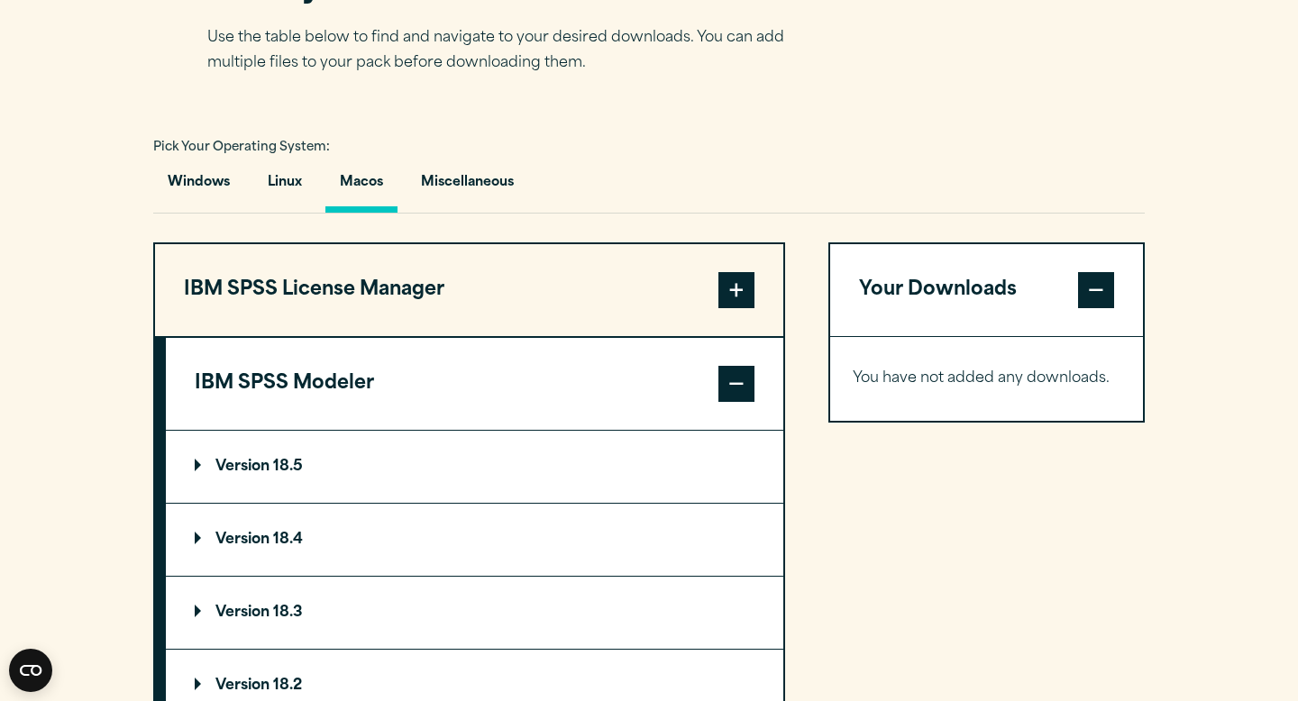
click at [431, 385] on button "IBM SPSS Modeler" at bounding box center [474, 384] width 617 height 92
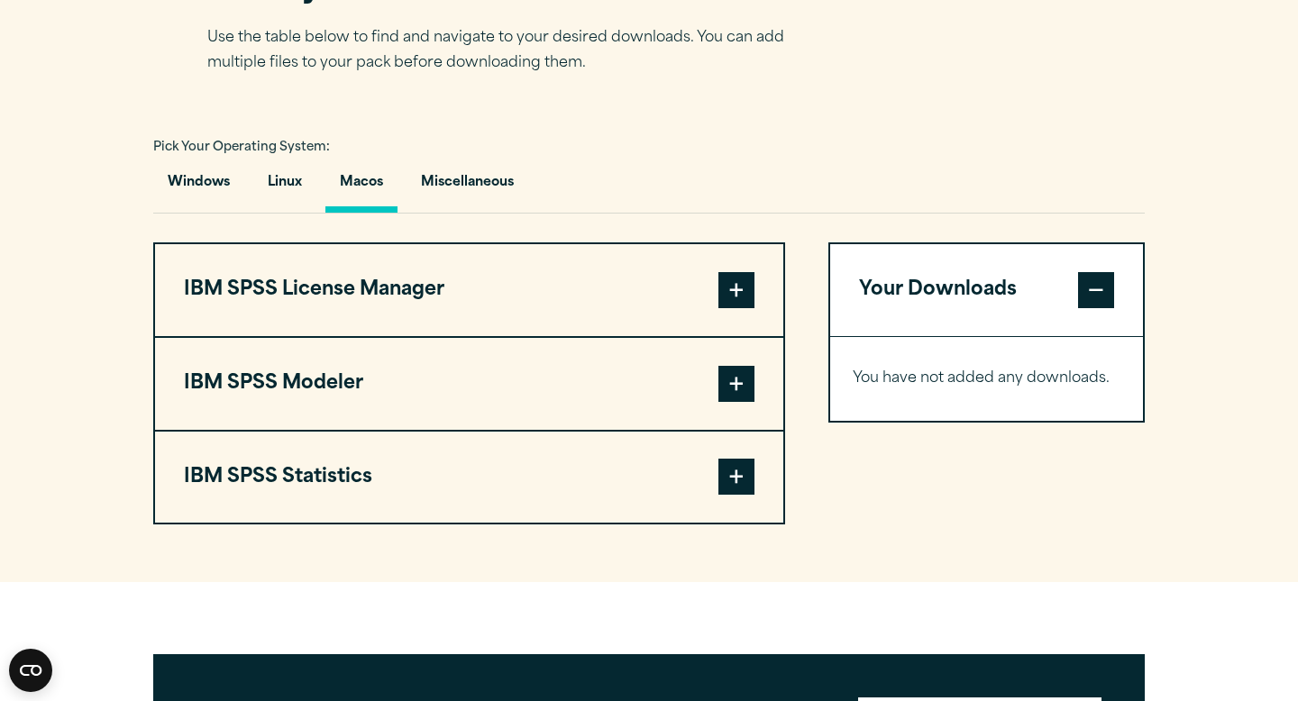
click at [407, 514] on button "IBM SPSS Statistics" at bounding box center [469, 478] width 628 height 92
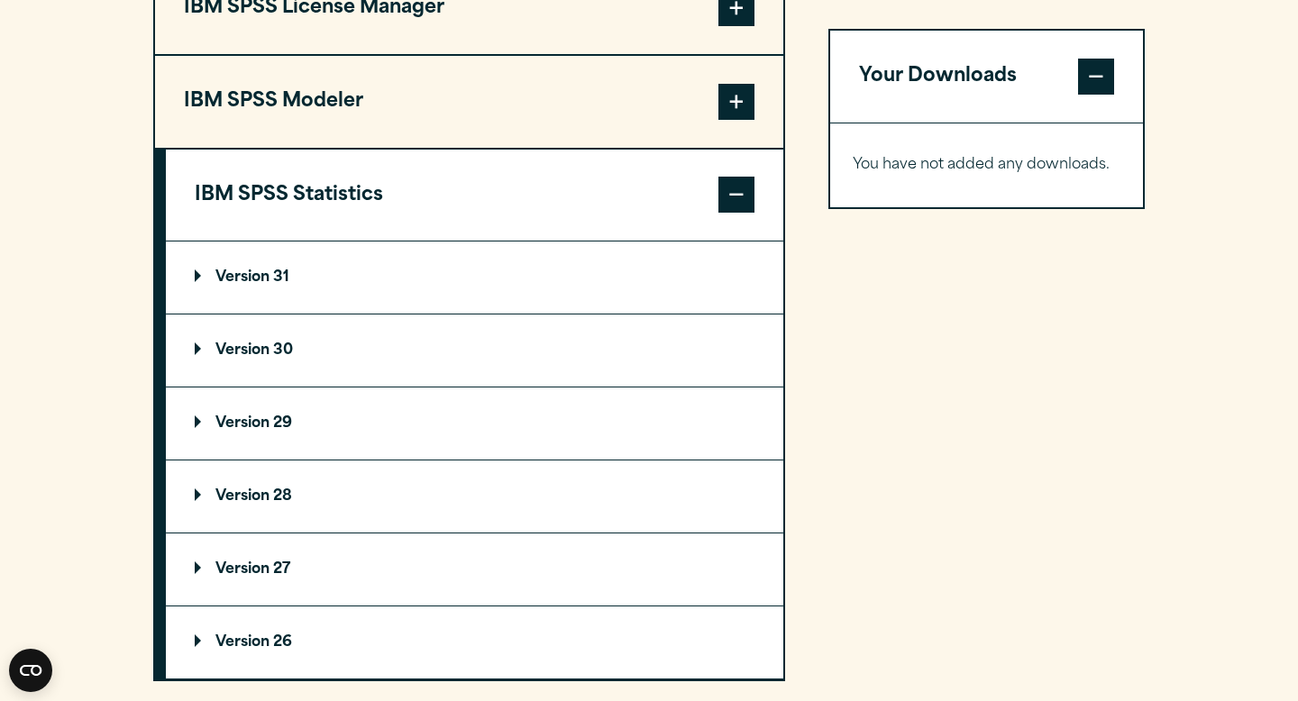
scroll to position [1526, 0]
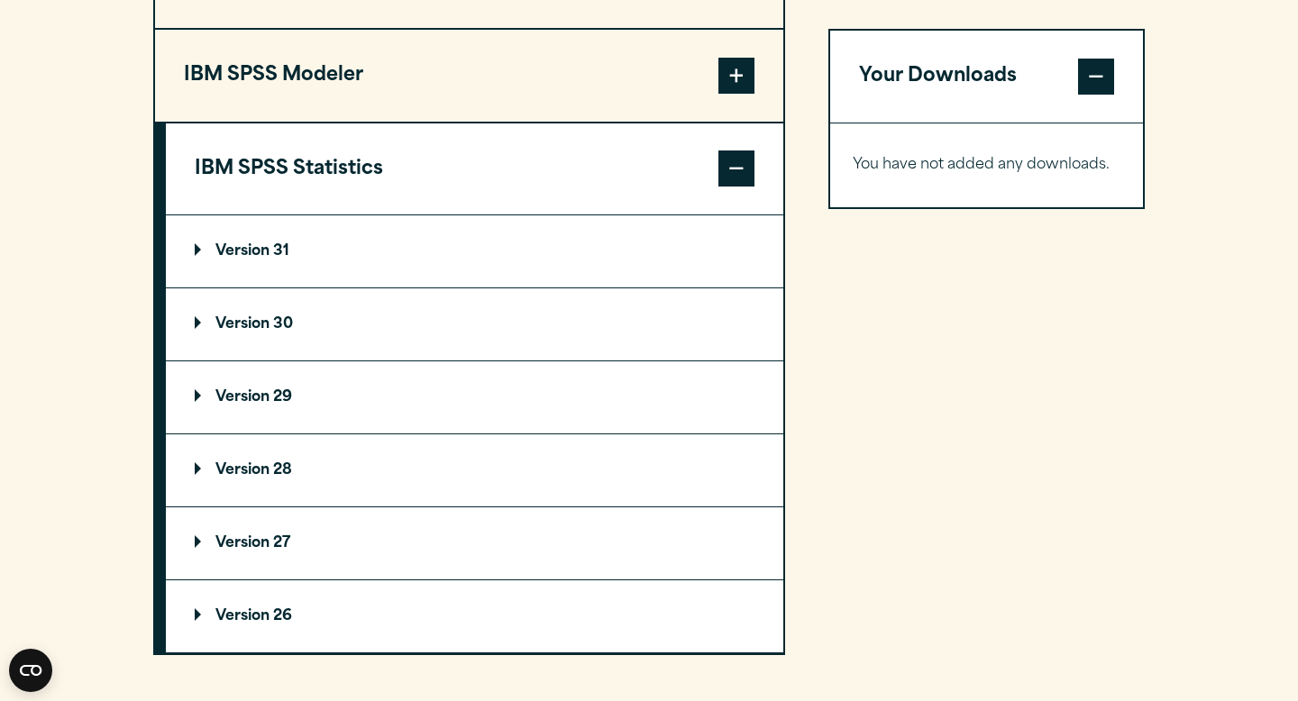
click at [271, 405] on p "Version 29" at bounding box center [243, 397] width 97 height 14
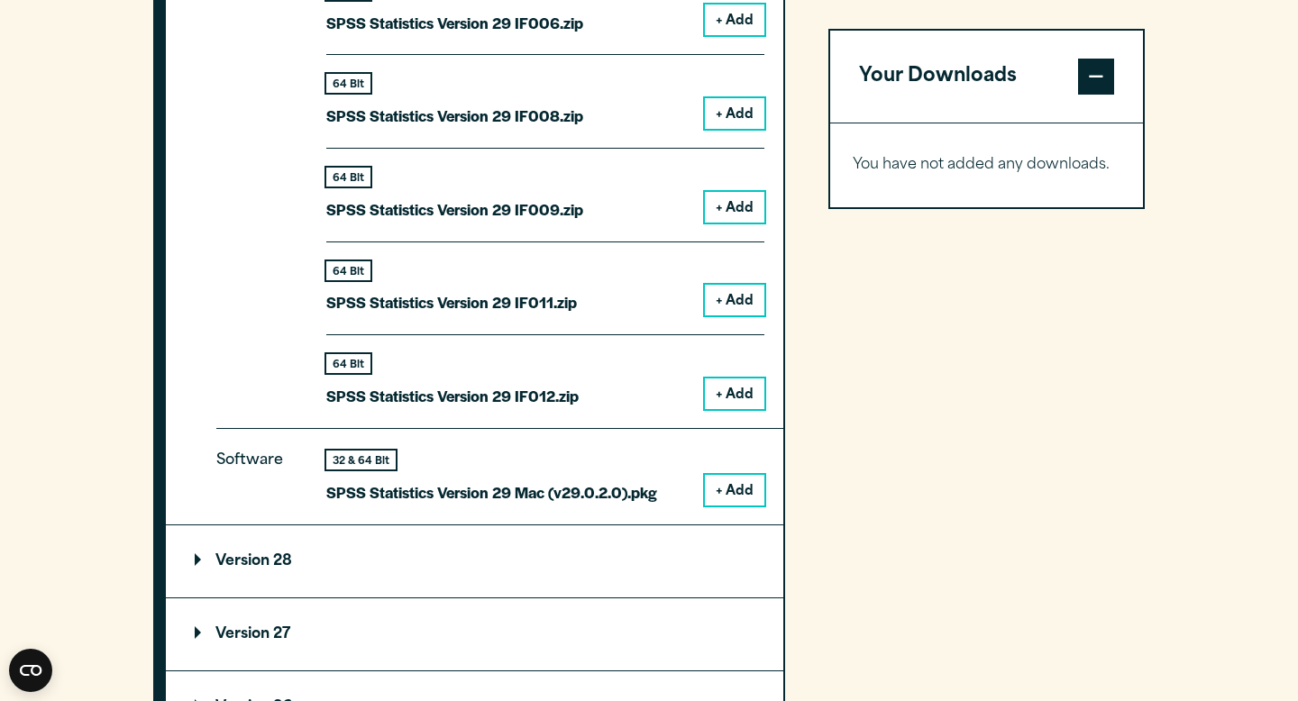
scroll to position [2377, 0]
click at [723, 494] on button "+ Add" at bounding box center [734, 488] width 59 height 31
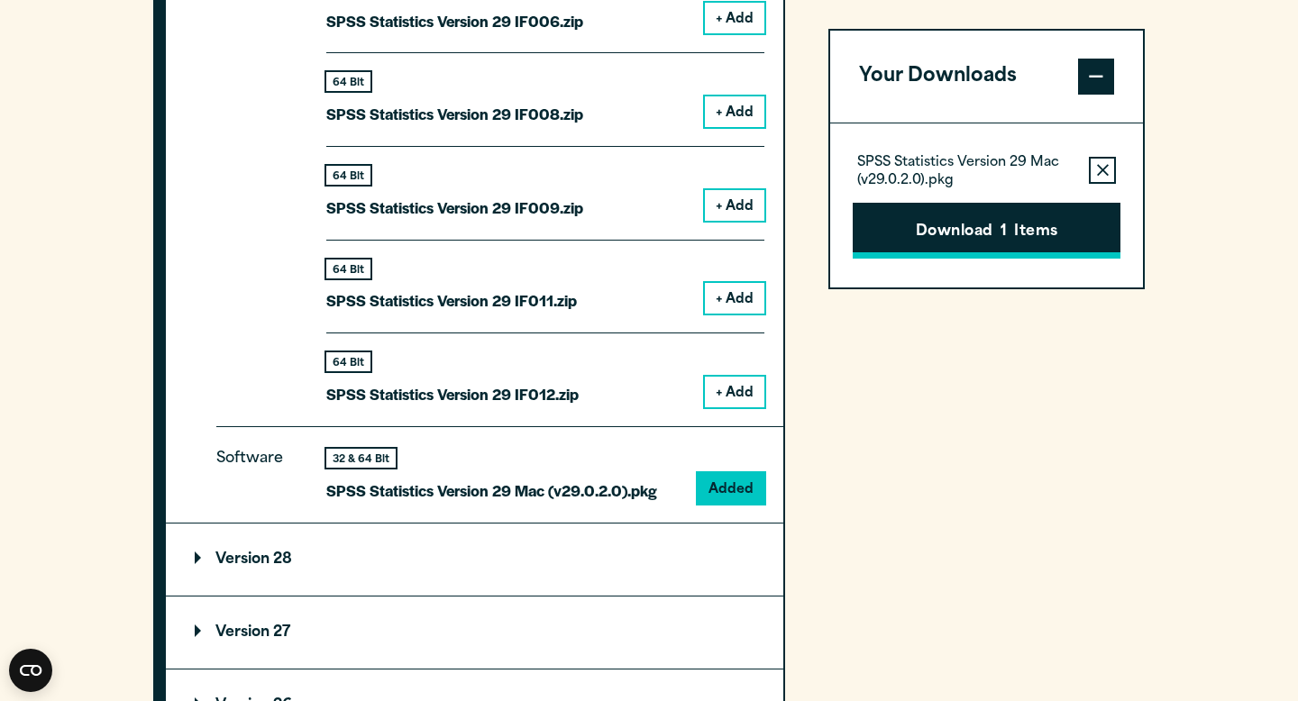
click at [984, 224] on button "Download 1 Items" at bounding box center [987, 231] width 268 height 56
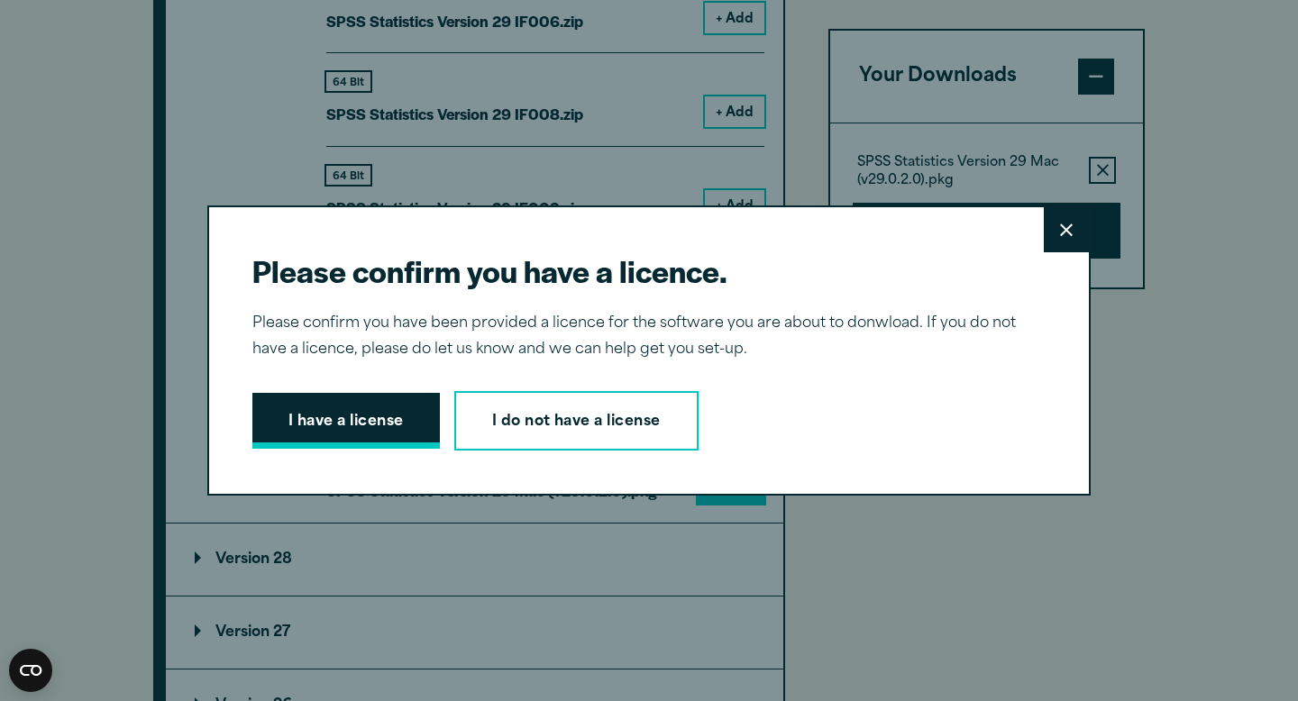
click at [364, 421] on button "I have a license" at bounding box center [345, 421] width 187 height 56
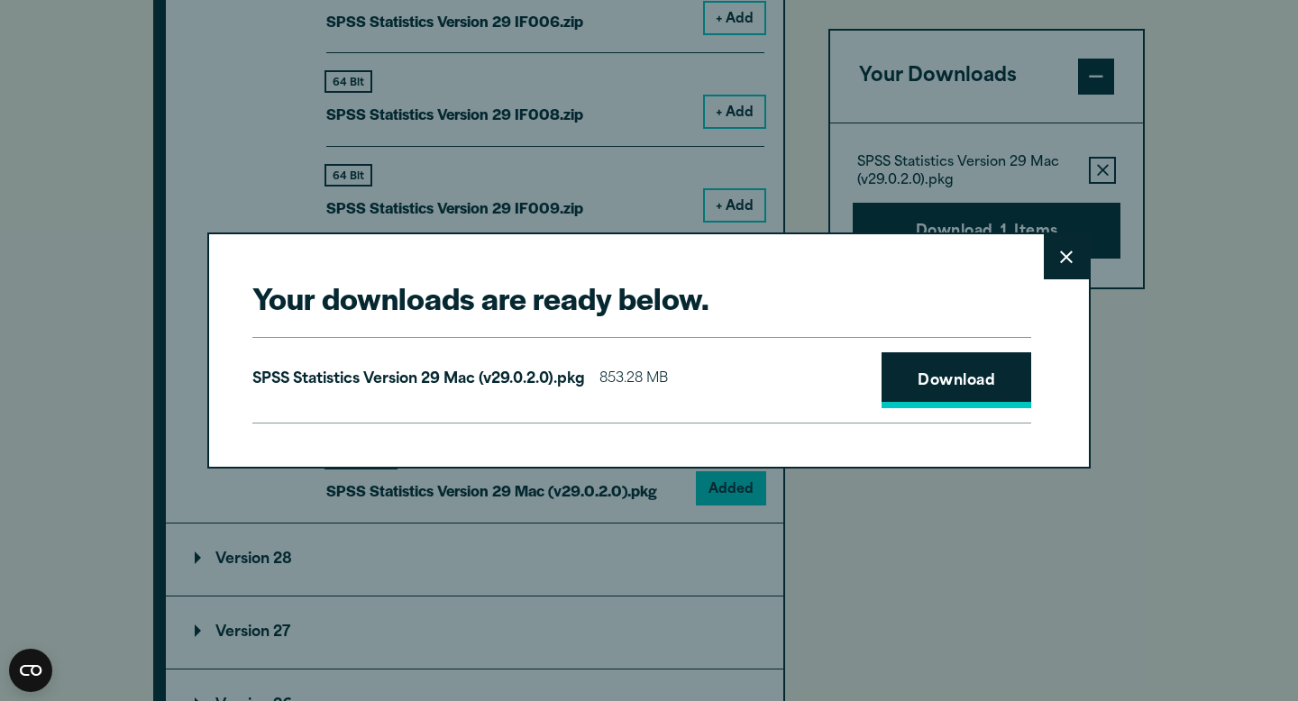
click at [944, 373] on link "Download" at bounding box center [956, 380] width 150 height 56
